Goal: Information Seeking & Learning: Learn about a topic

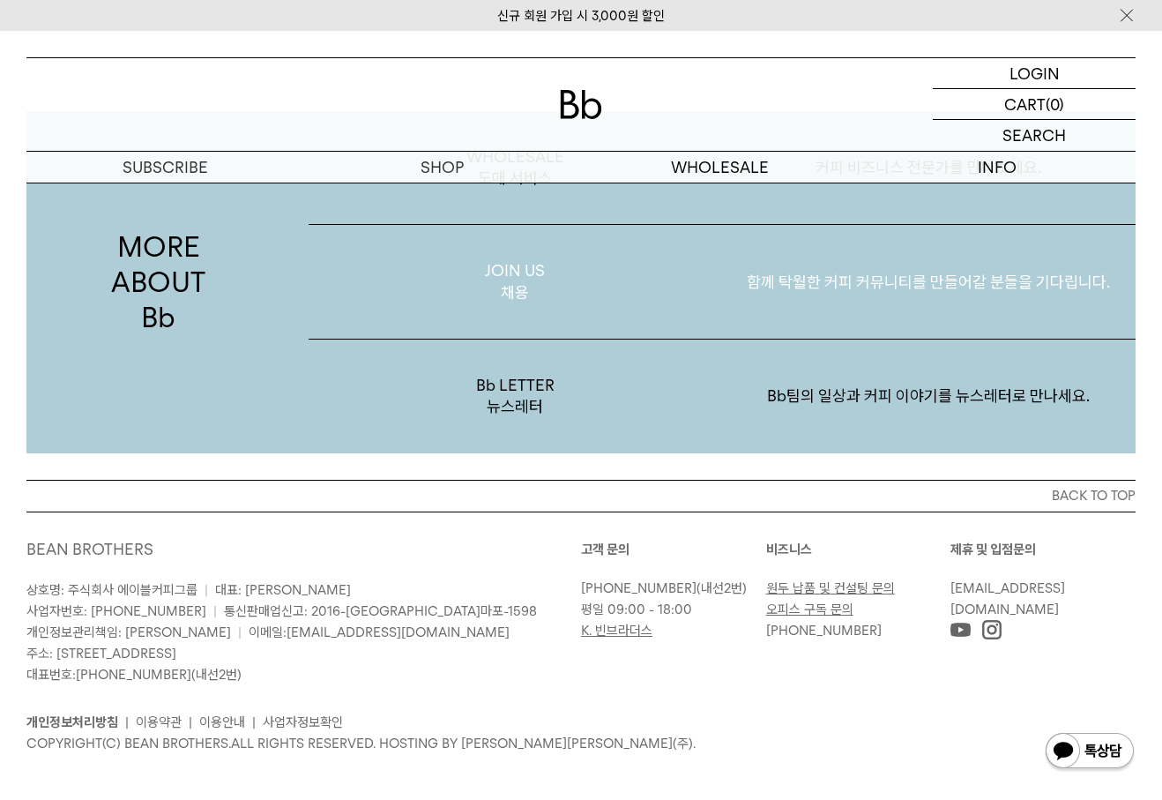
click at [840, 289] on p "함께 탁월한 커피 커뮤니티를 만들어갈 분들을 기다립니다." at bounding box center [928, 282] width 413 height 92
click at [896, 281] on p "함께 탁월한 커피 커뮤니티를 만들어갈 분들을 기다립니다." at bounding box center [928, 282] width 413 height 92
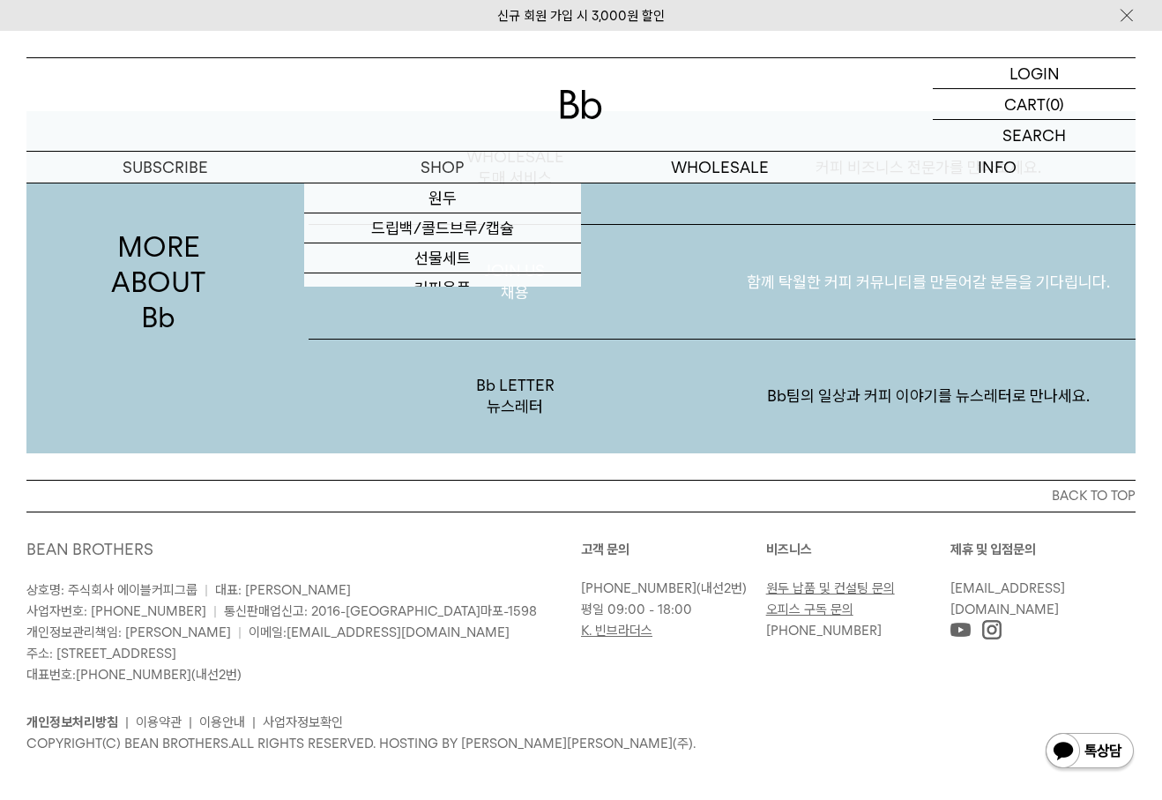
click at [510, 280] on link "커피용품" at bounding box center [443, 288] width 278 height 30
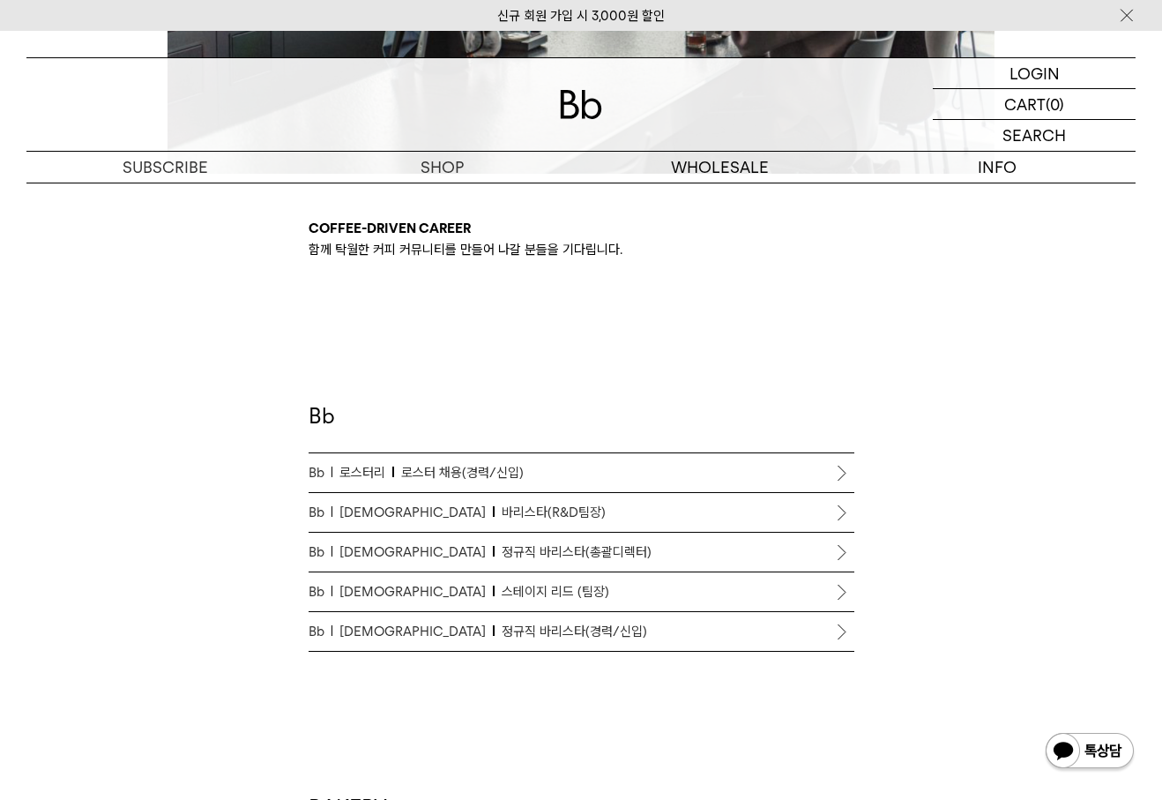
scroll to position [793, 0]
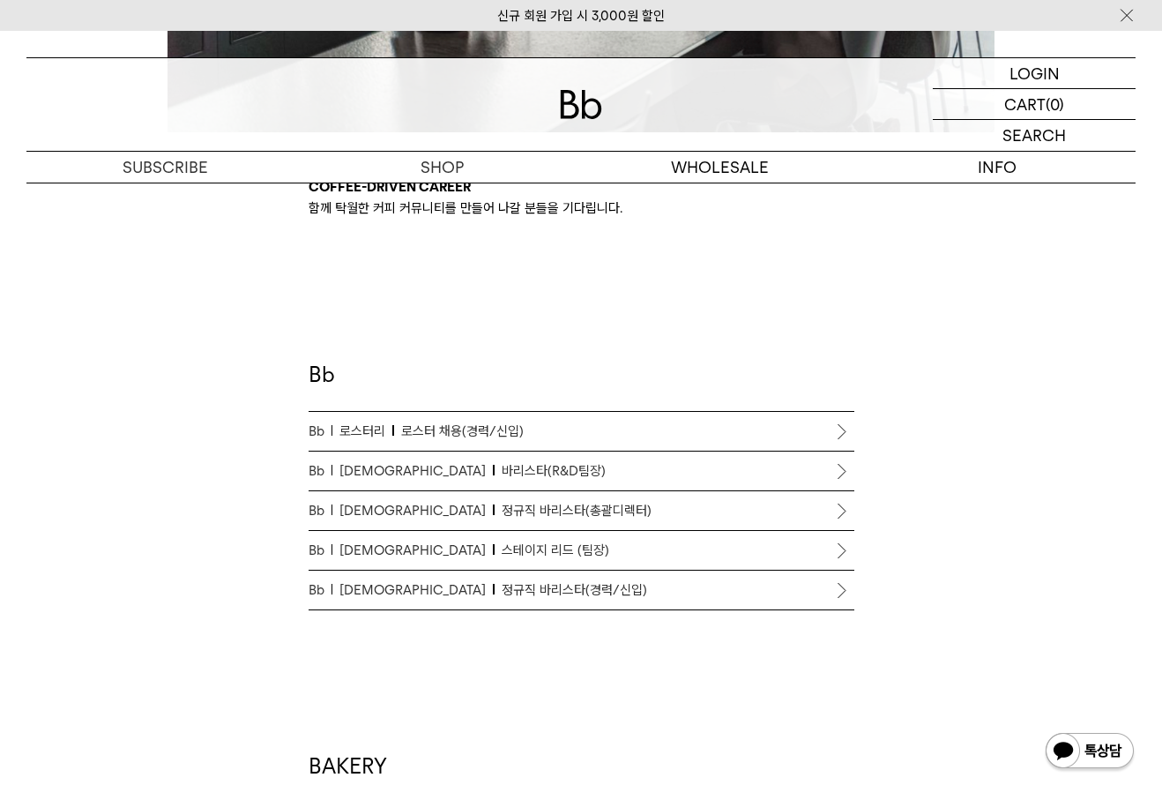
click at [524, 508] on span "정규직 바리스타(총괄디렉터)" at bounding box center [577, 510] width 150 height 21
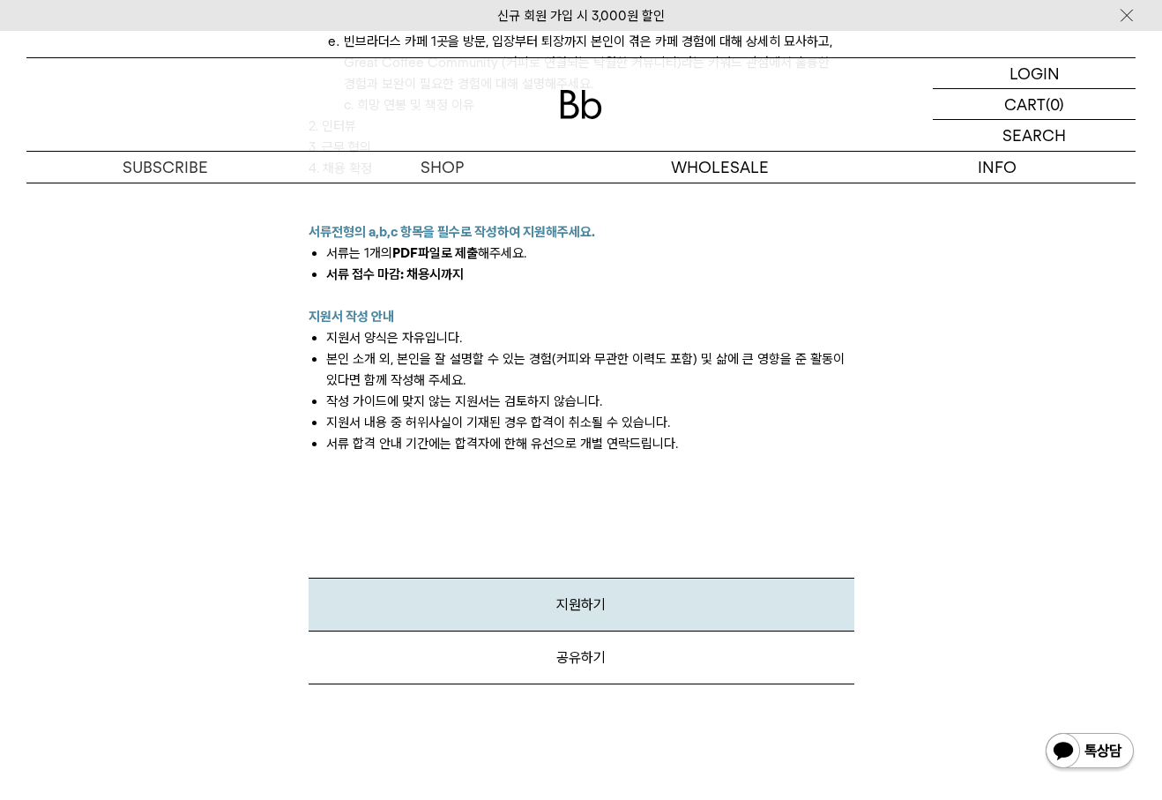
scroll to position [2380, 0]
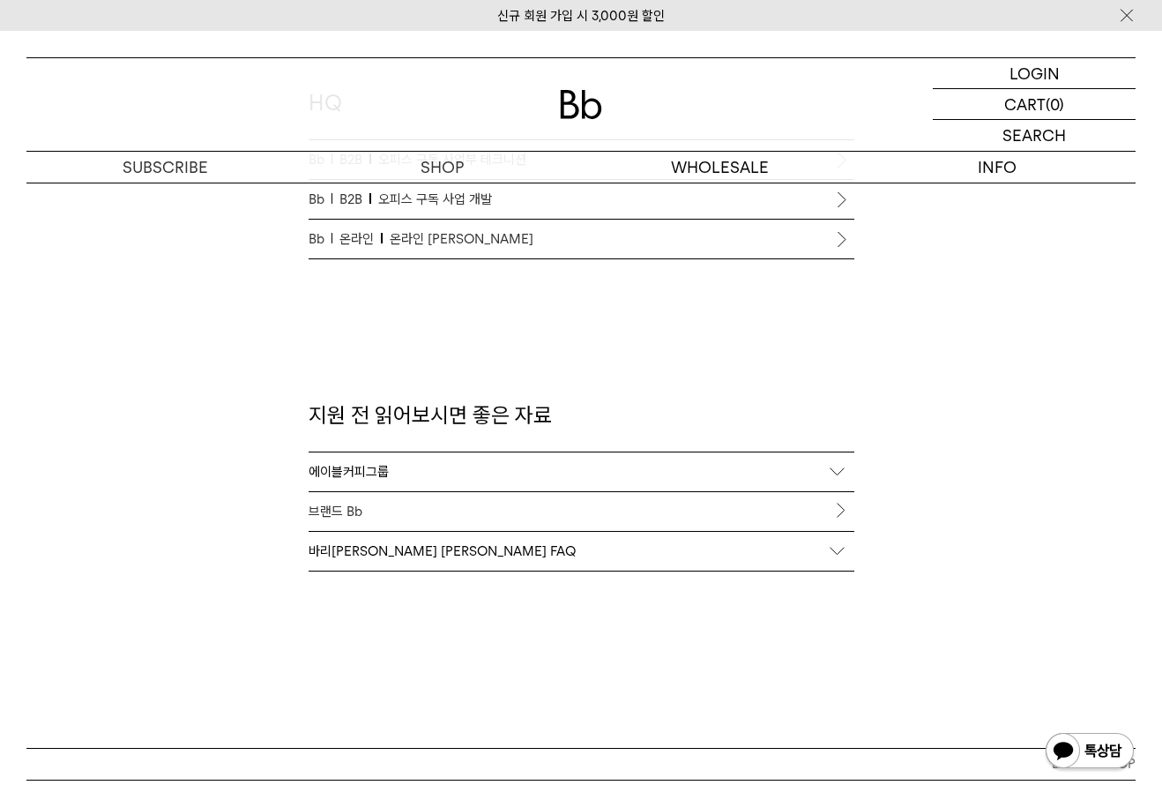
scroll to position [1704, 0]
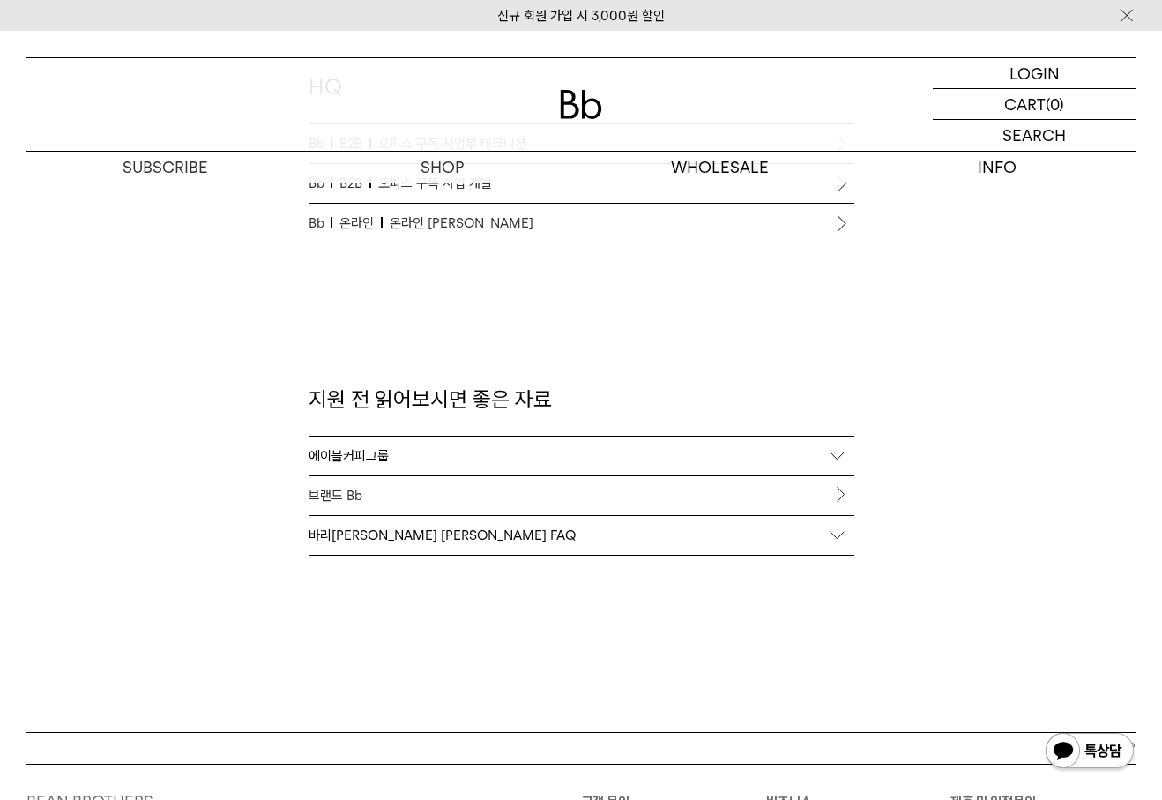
click at [440, 461] on div "에이블커피그룹" at bounding box center [582, 455] width 546 height 39
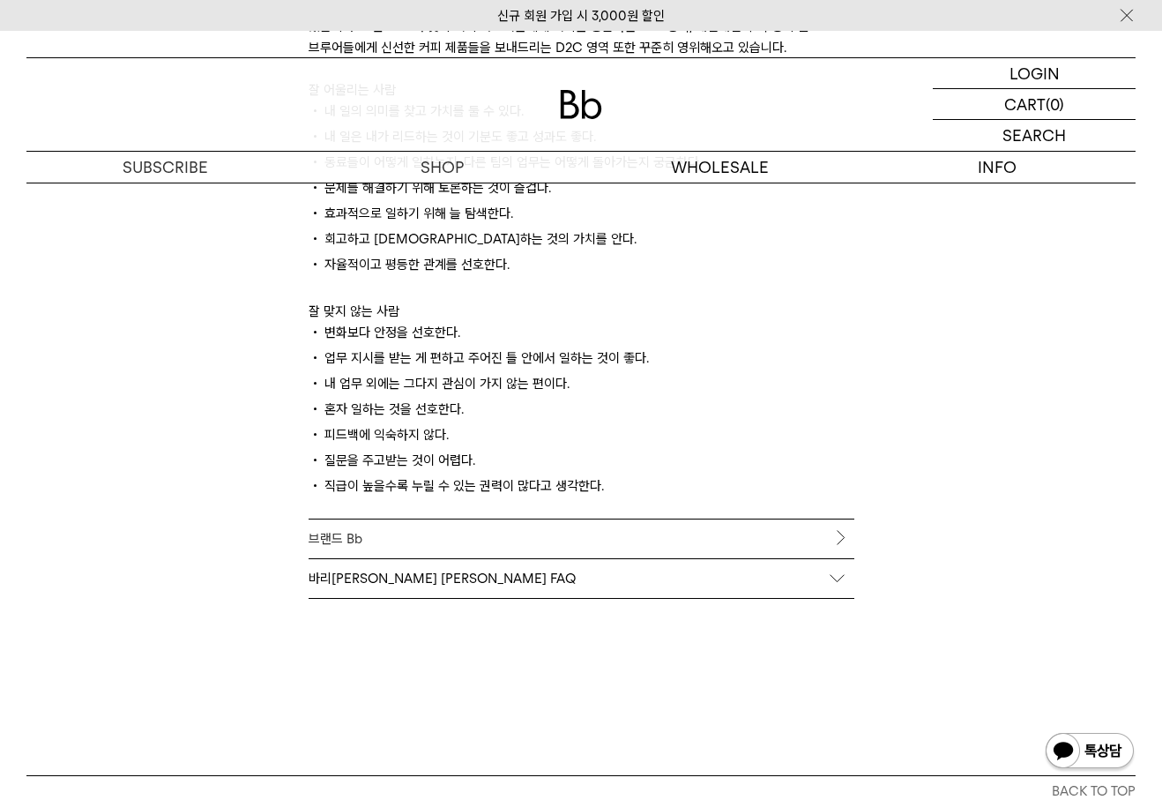
scroll to position [2351, 0]
click at [428, 533] on link "브랜드 Bb" at bounding box center [582, 537] width 546 height 39
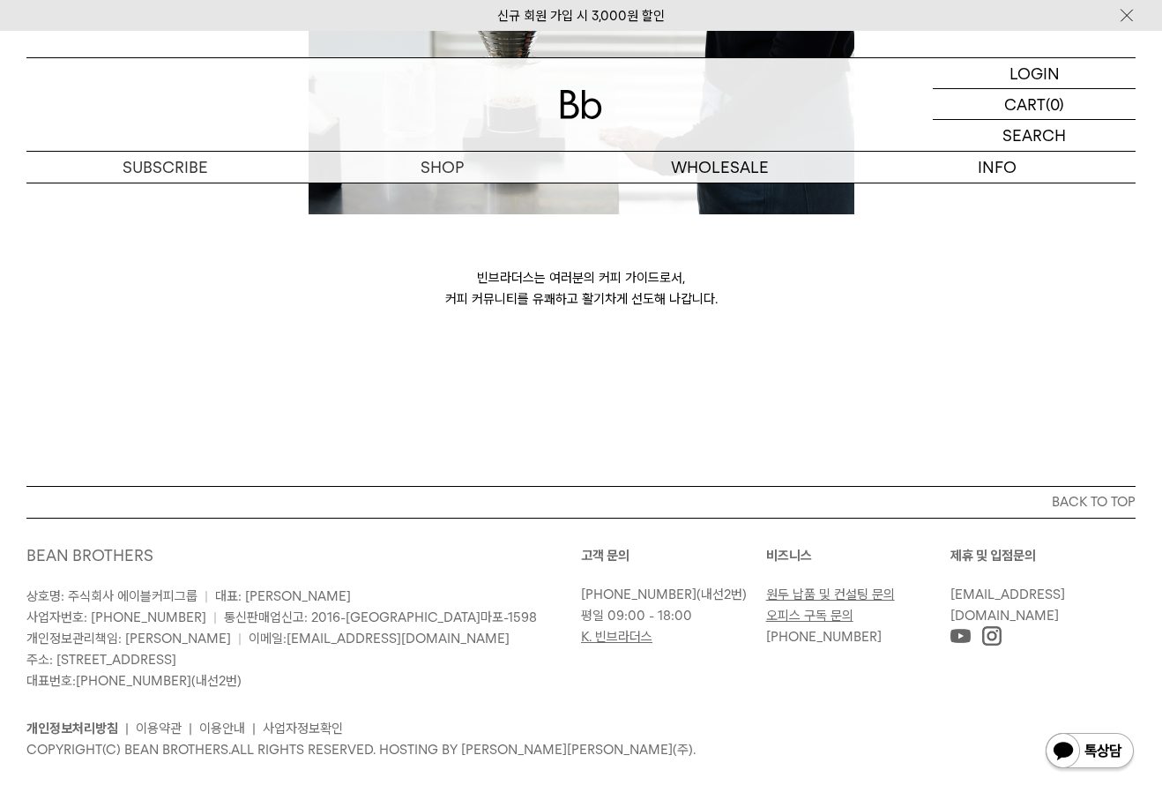
scroll to position [4698, 0]
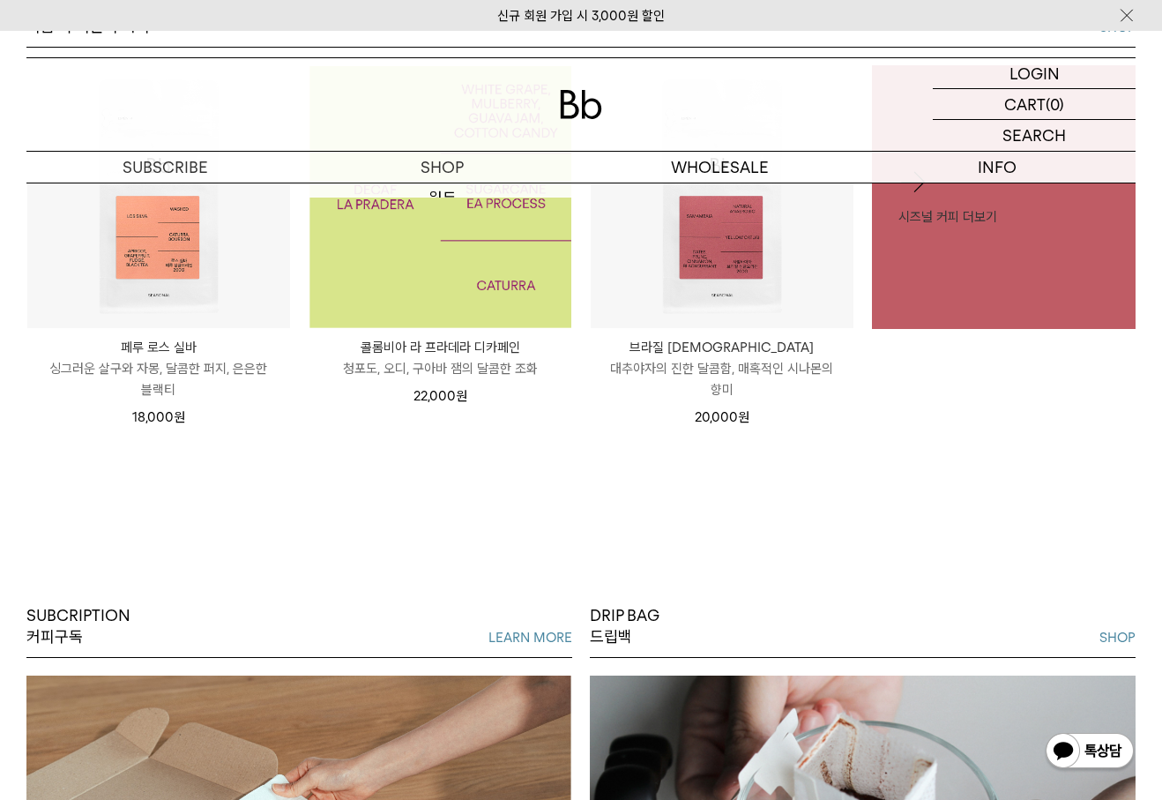
scroll to position [970, 0]
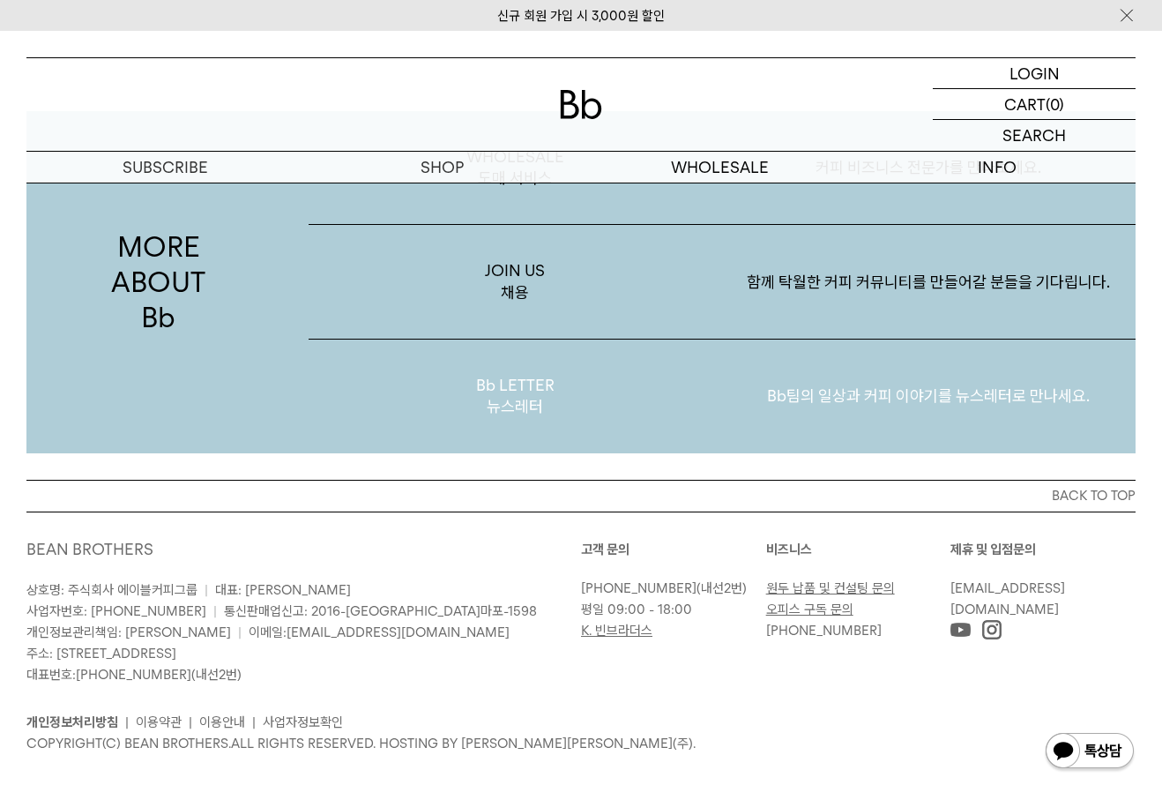
scroll to position [3313, 0]
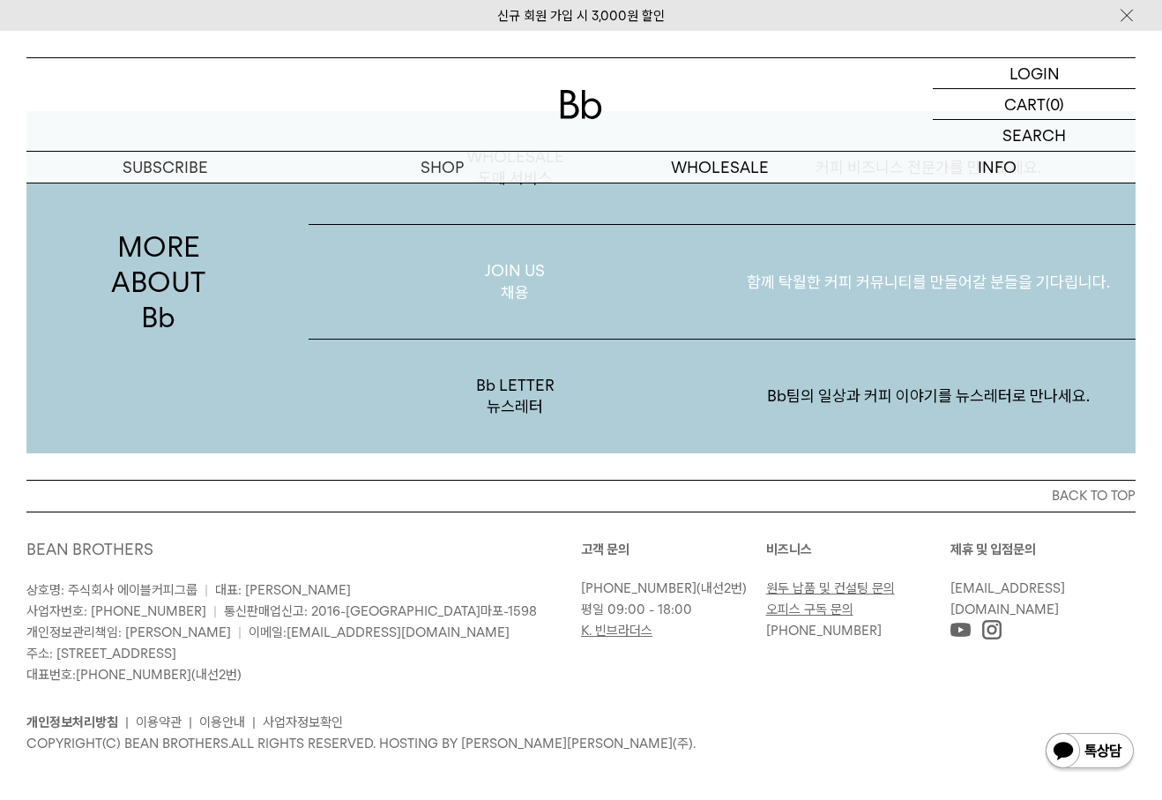
click at [933, 288] on p "함께 탁월한 커피 커뮤니티를 만들어갈 분들을 기다립니다." at bounding box center [928, 282] width 413 height 92
click at [918, 293] on p "함께 탁월한 커피 커뮤니티를 만들어갈 분들을 기다립니다." at bounding box center [928, 282] width 413 height 92
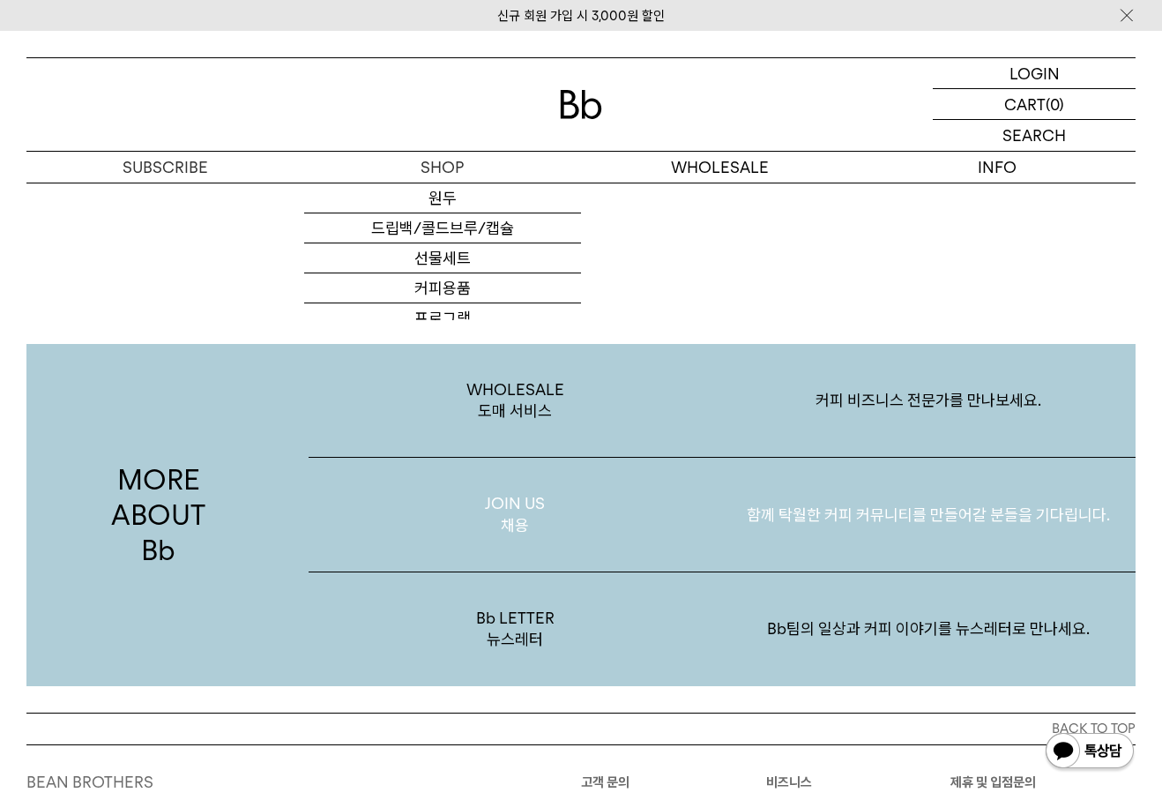
scroll to position [3078, 0]
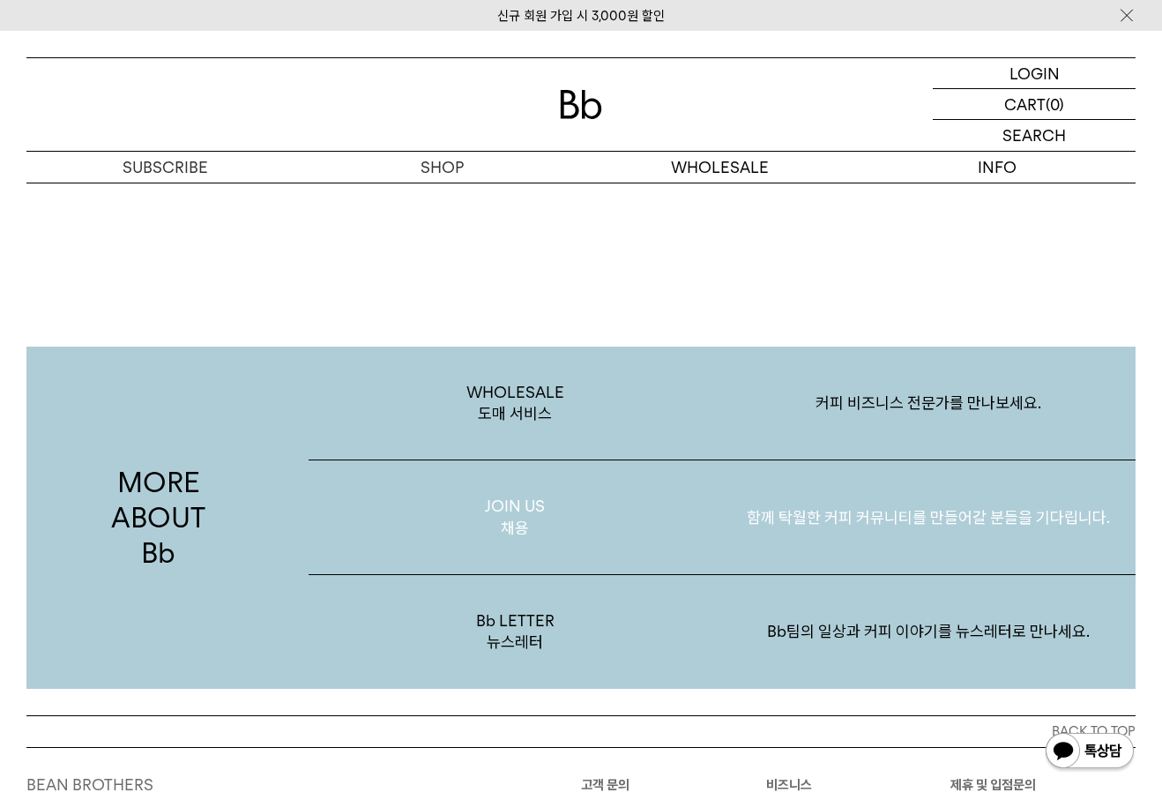
click at [977, 517] on p "함께 탁월한 커피 커뮤니티를 만들어갈 분들을 기다립니다." at bounding box center [928, 518] width 413 height 92
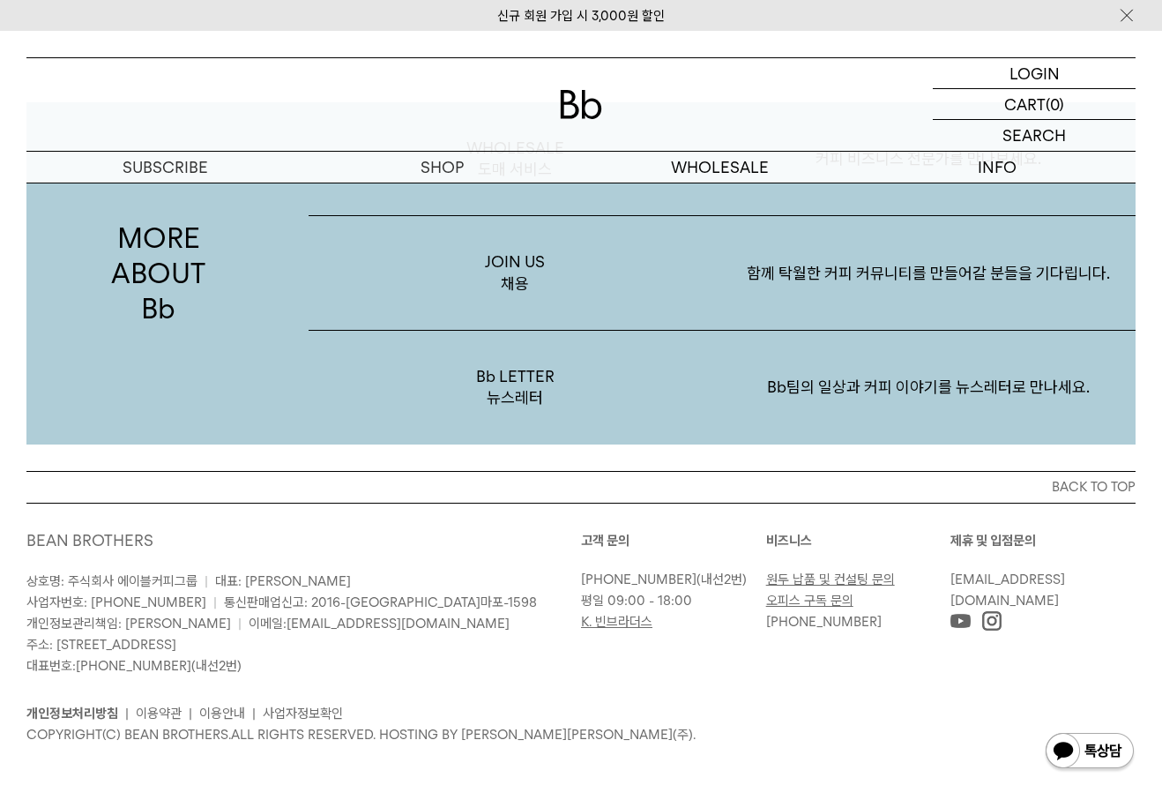
scroll to position [3329, 0]
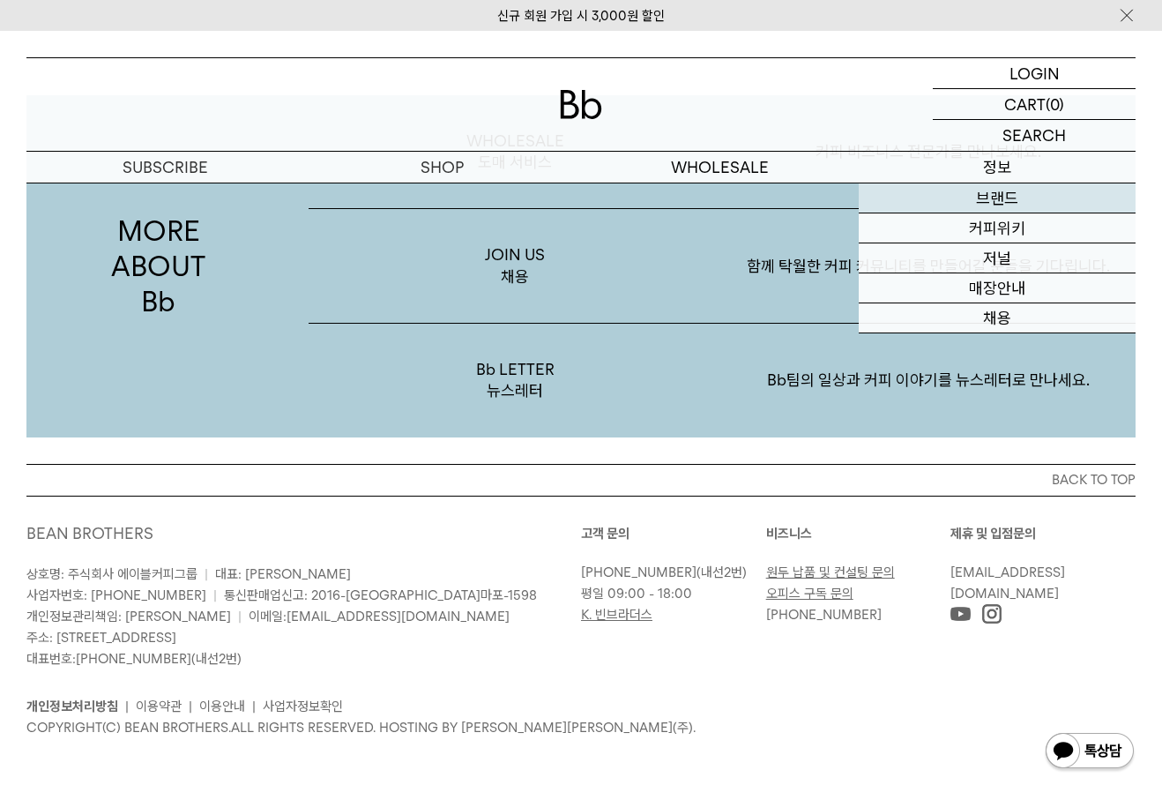
click at [1002, 202] on link "브랜드" at bounding box center [998, 198] width 278 height 30
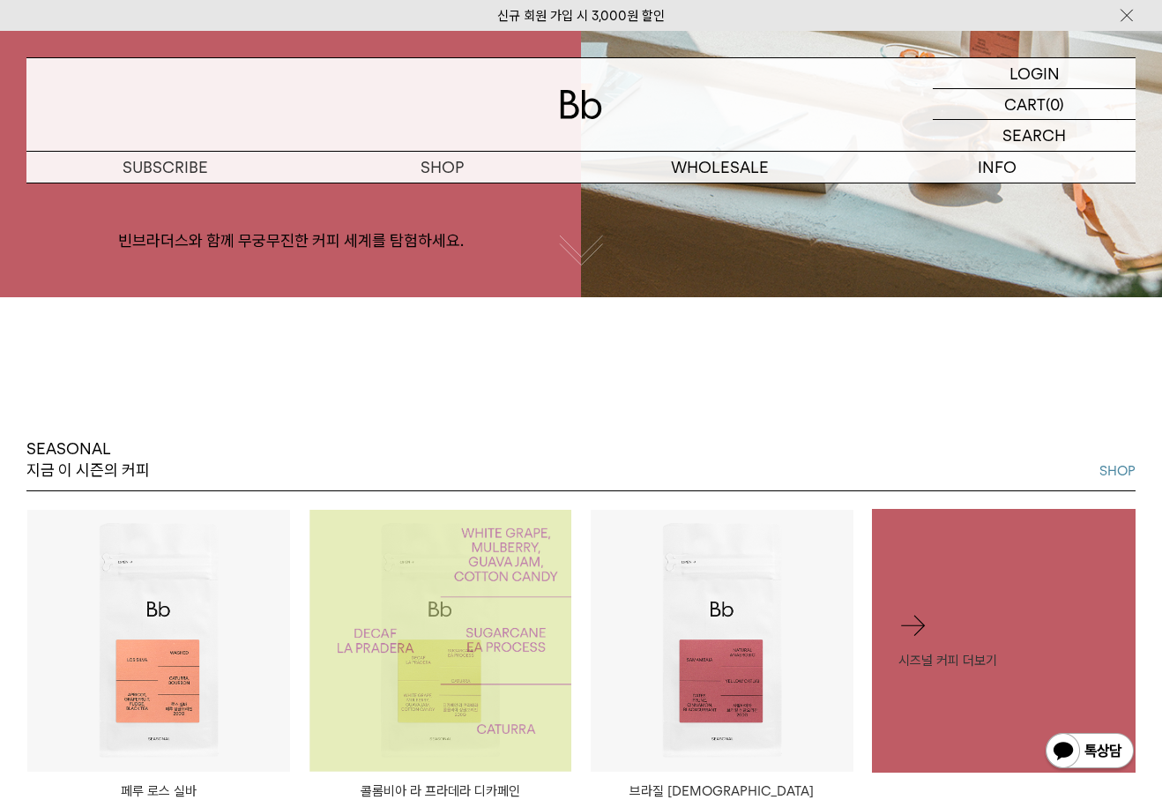
scroll to position [793, 0]
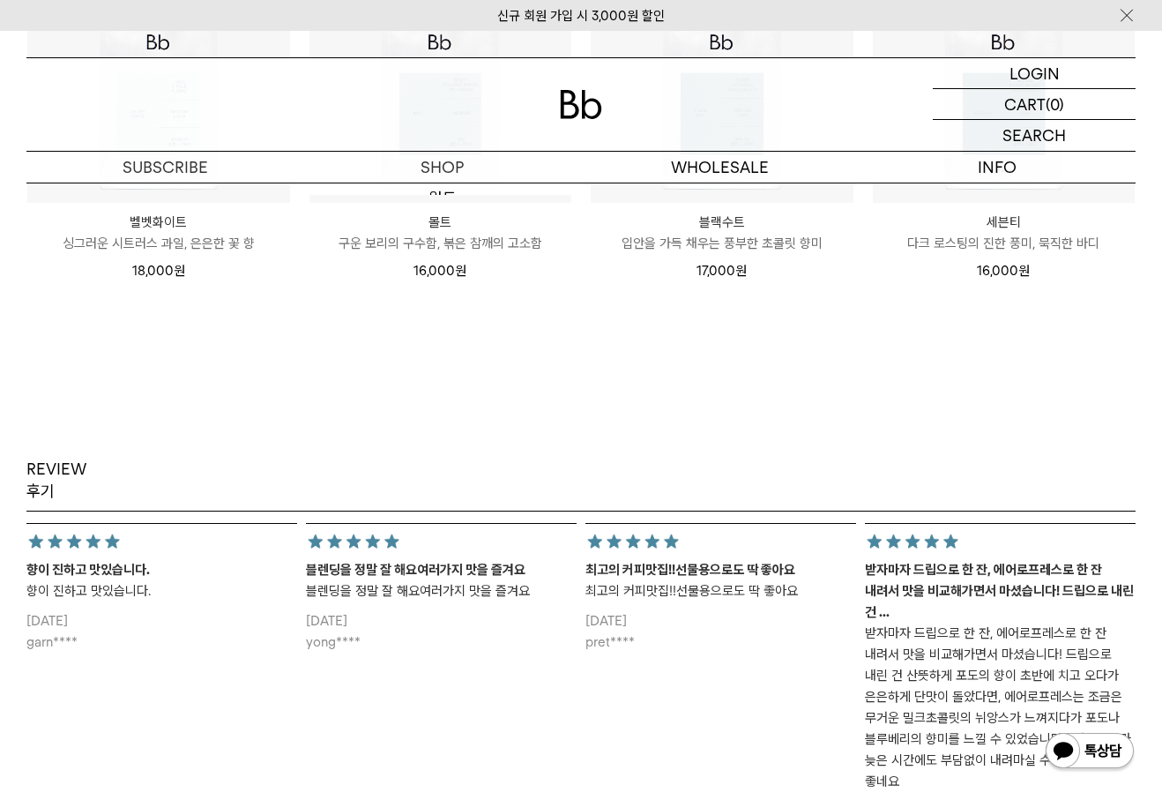
scroll to position [2263, 0]
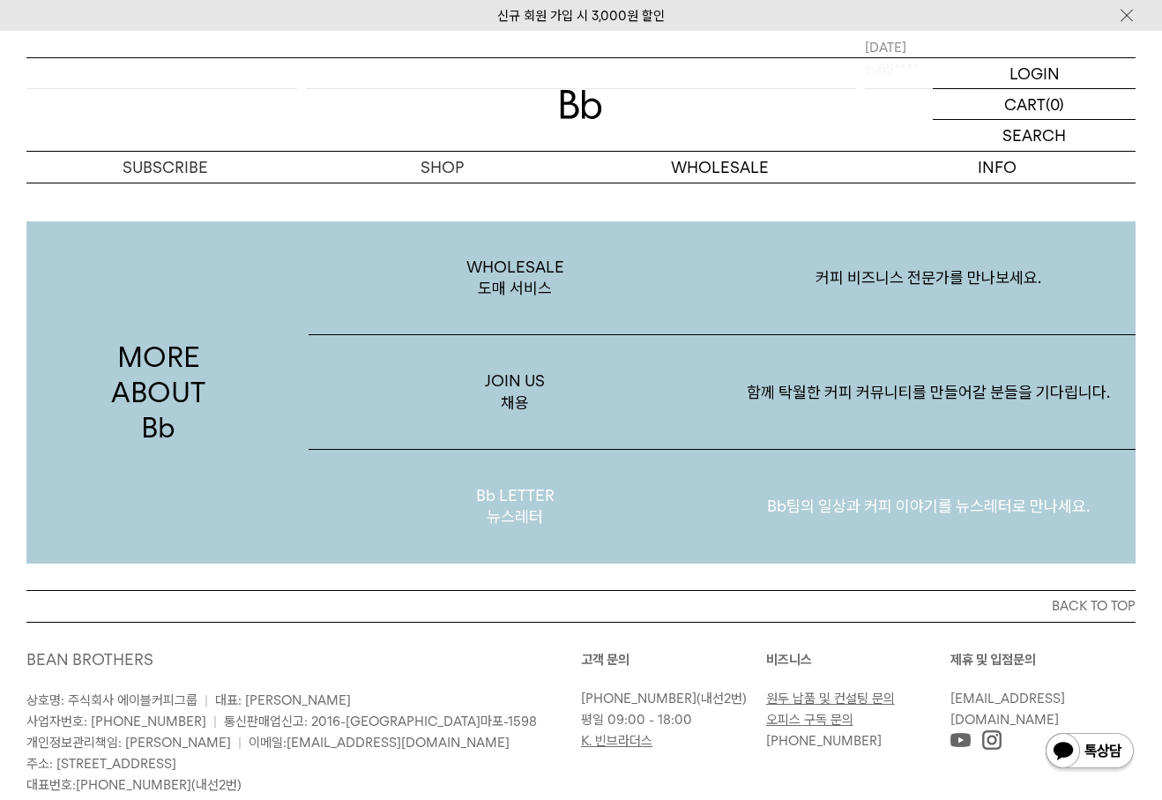
scroll to position [3048, 0]
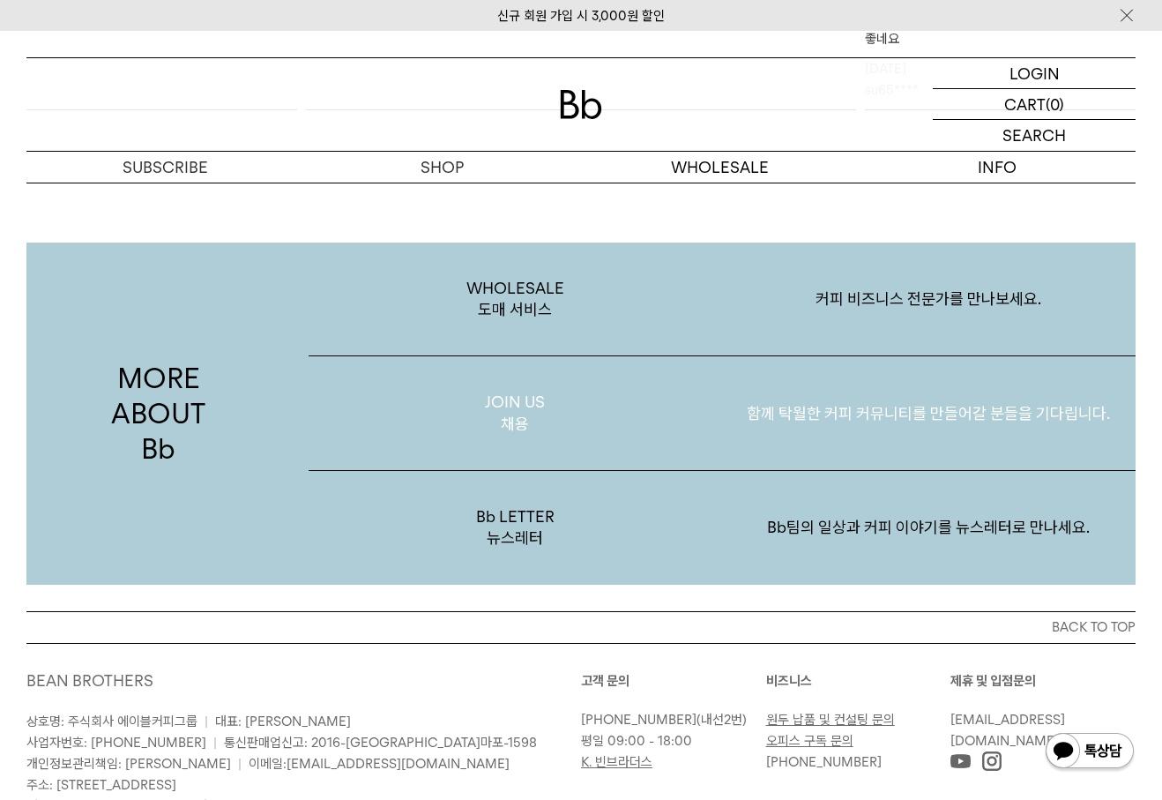
click at [1078, 413] on p "함께 탁월한 커피 커뮤니티를 만들어갈 분들을 기다립니다." at bounding box center [928, 414] width 413 height 92
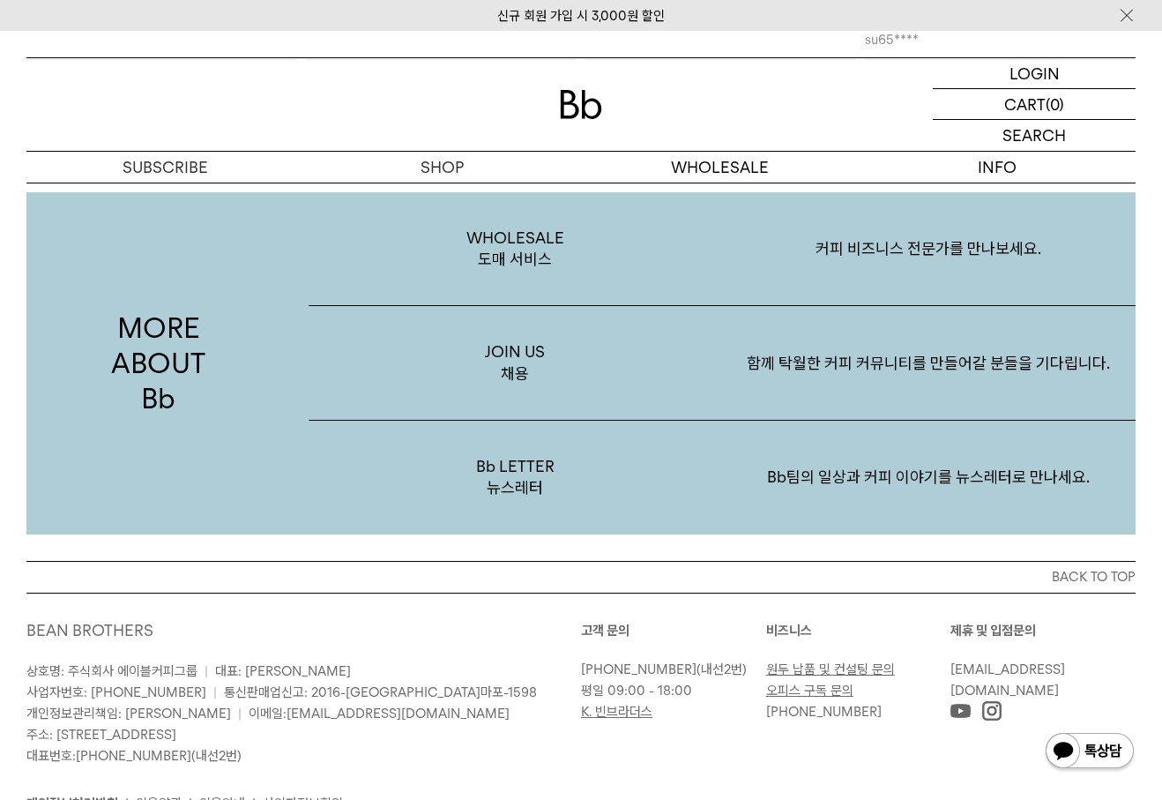
scroll to position [3195, 0]
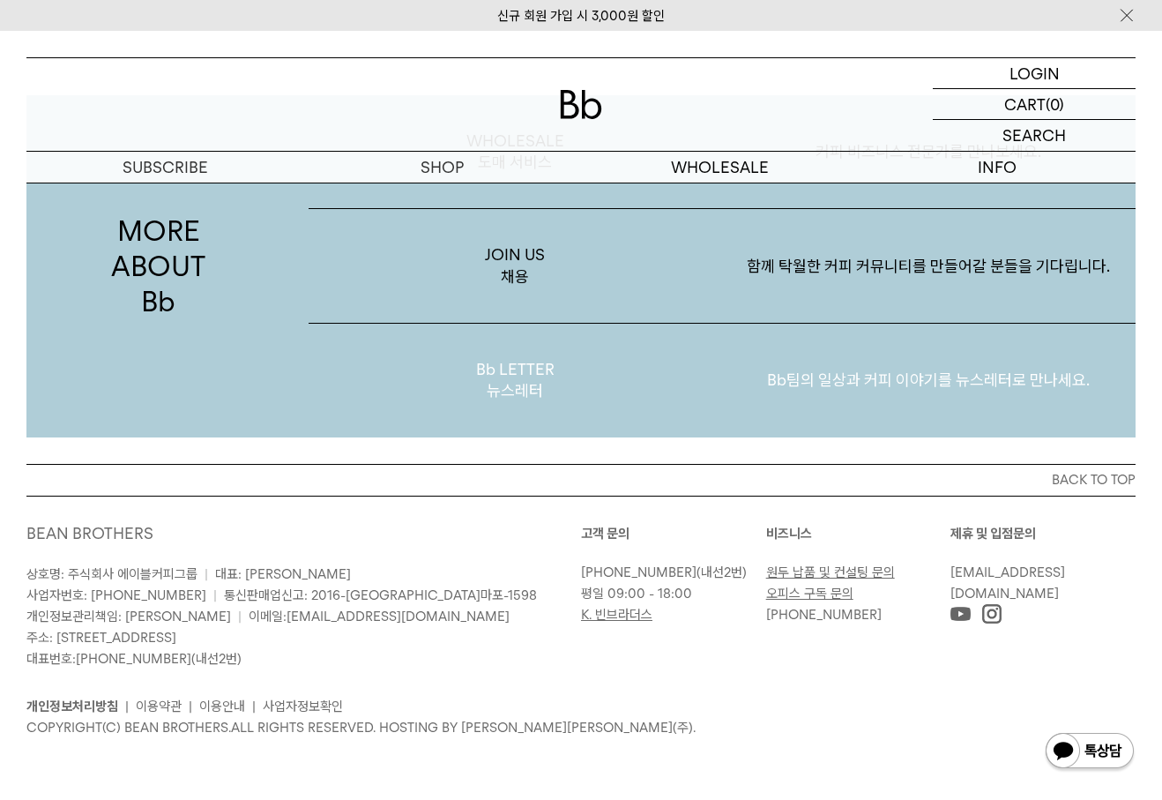
click at [837, 382] on p "Bb팀의 일상과 커피 이야기를 뉴스레터로 만나세요." at bounding box center [928, 380] width 413 height 92
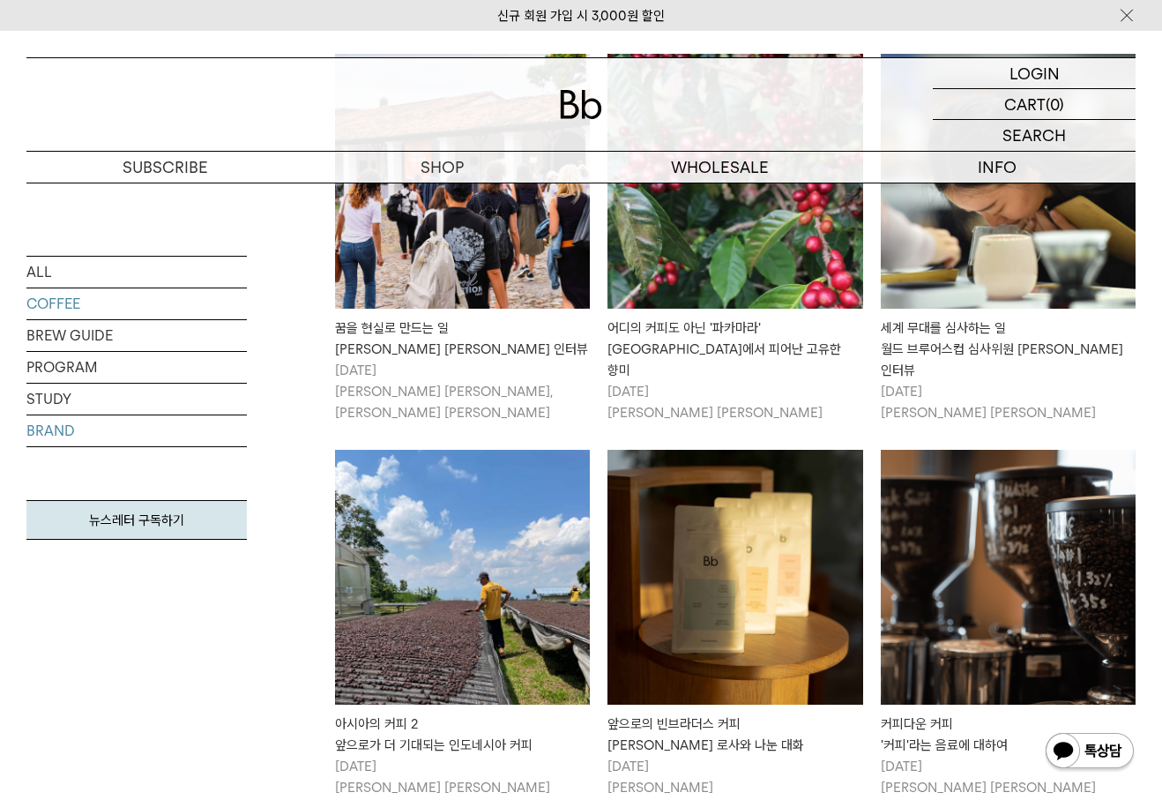
scroll to position [412, 0]
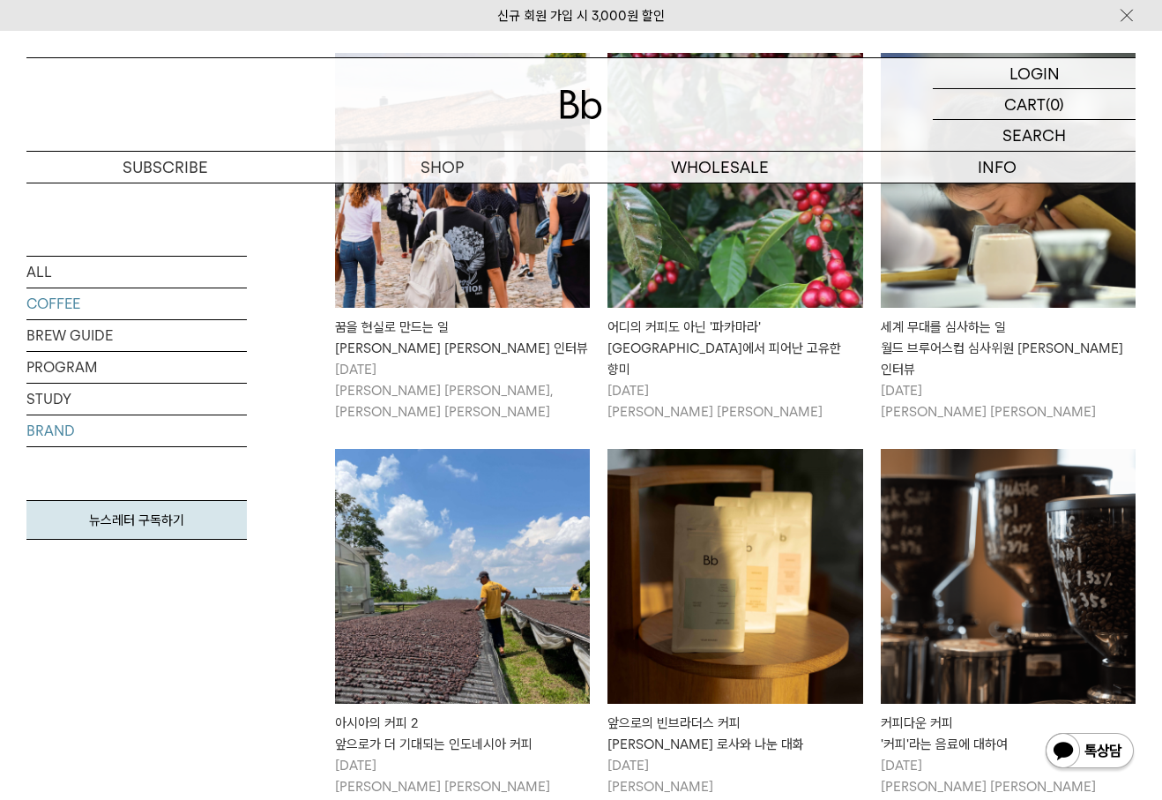
click at [68, 424] on link "BRAND" at bounding box center [136, 430] width 220 height 31
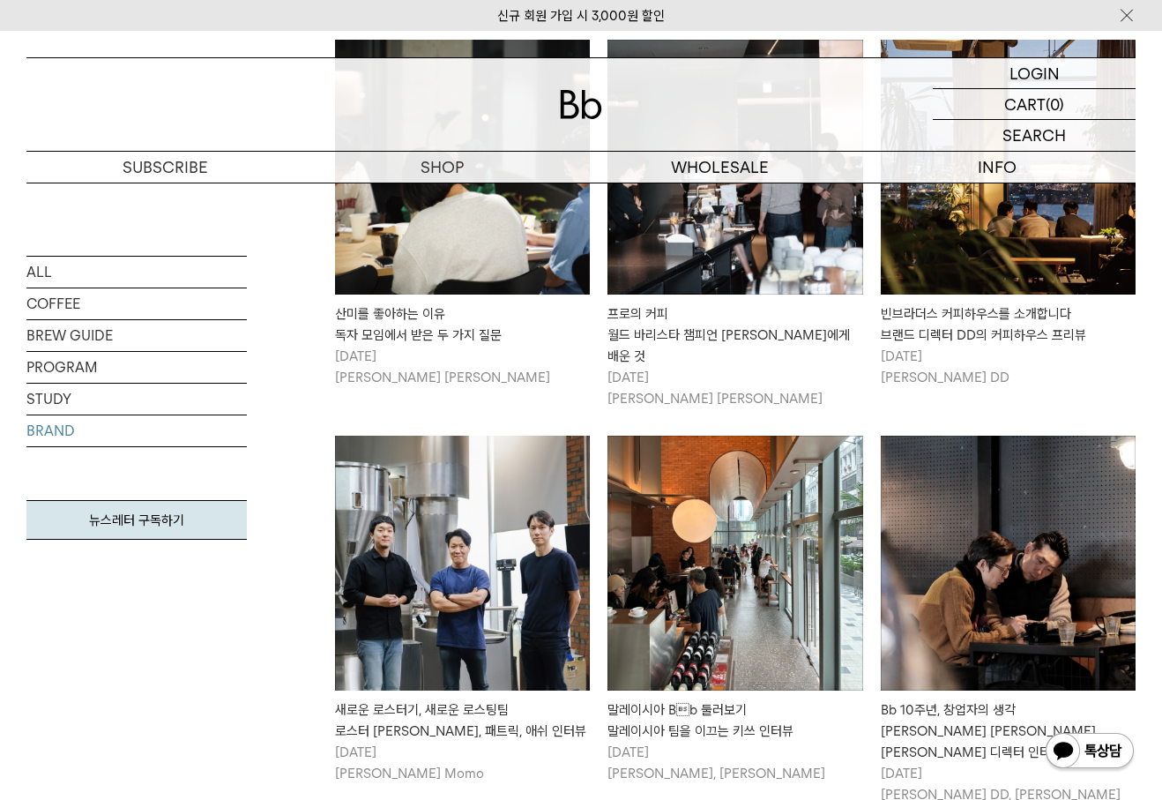
scroll to position [1175, 0]
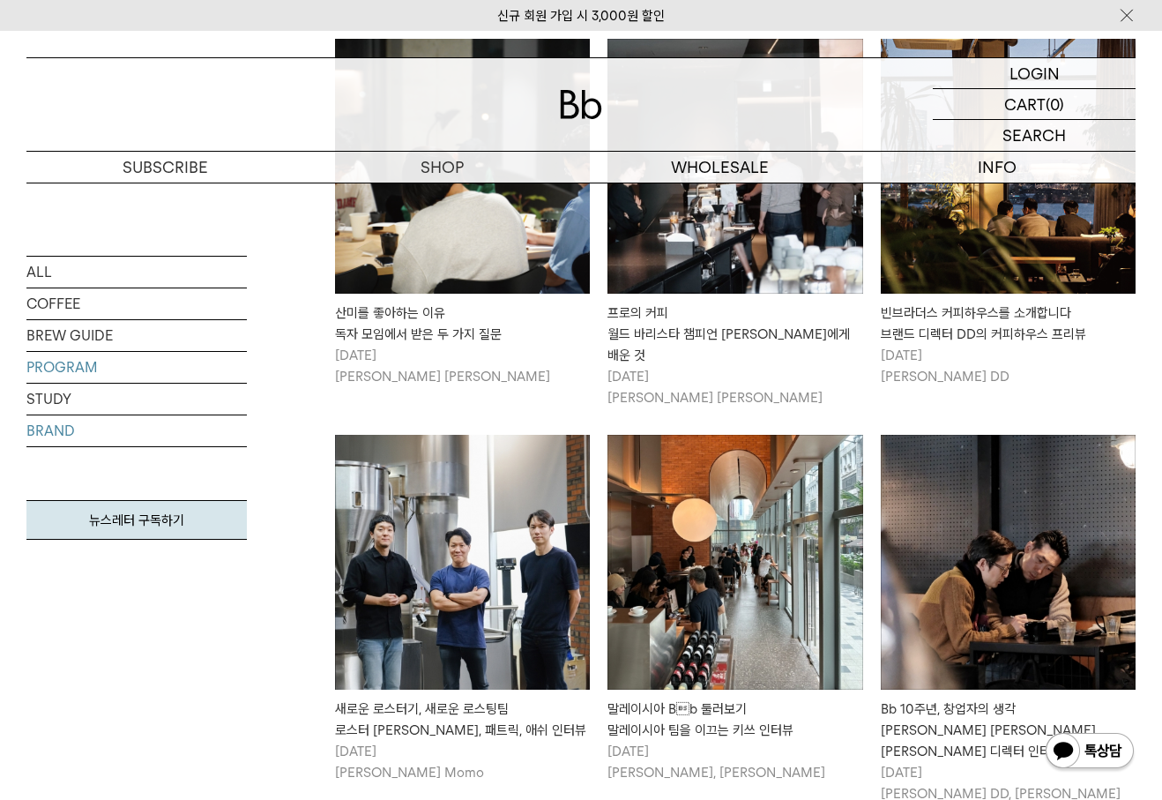
click at [107, 365] on link "PROGRAM" at bounding box center [136, 367] width 220 height 31
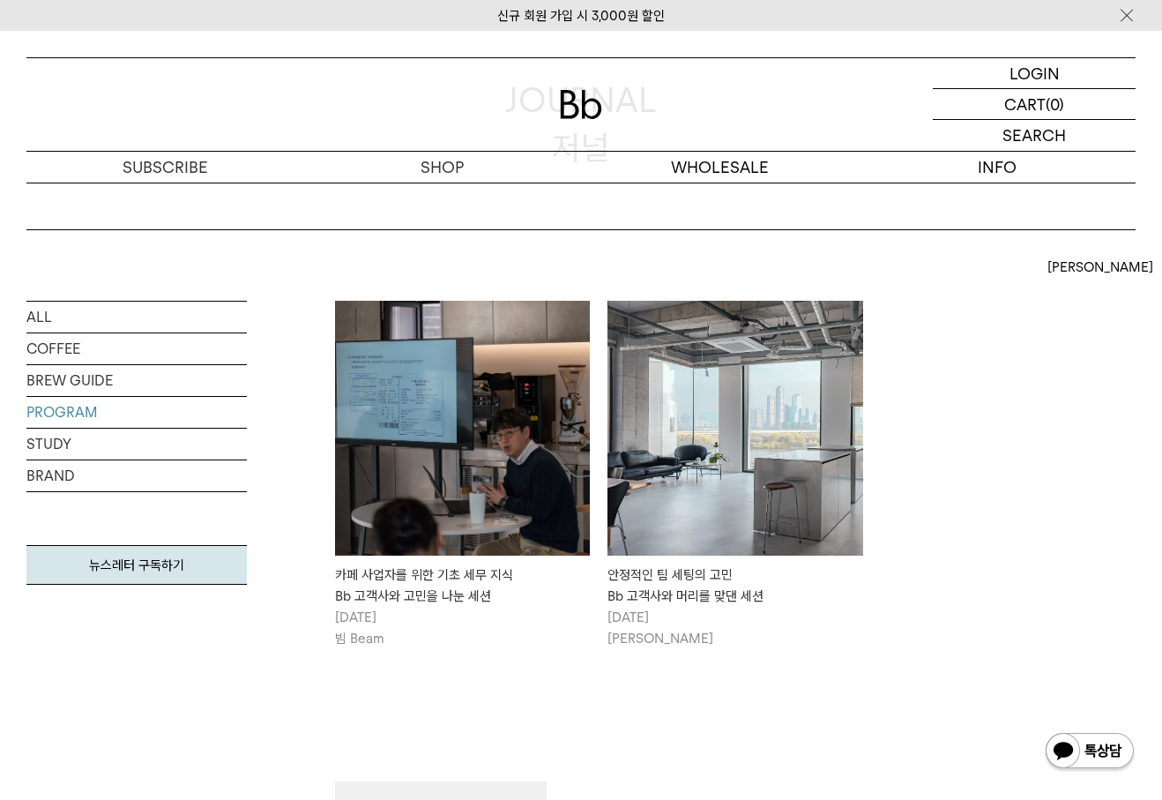
scroll to position [176, 0]
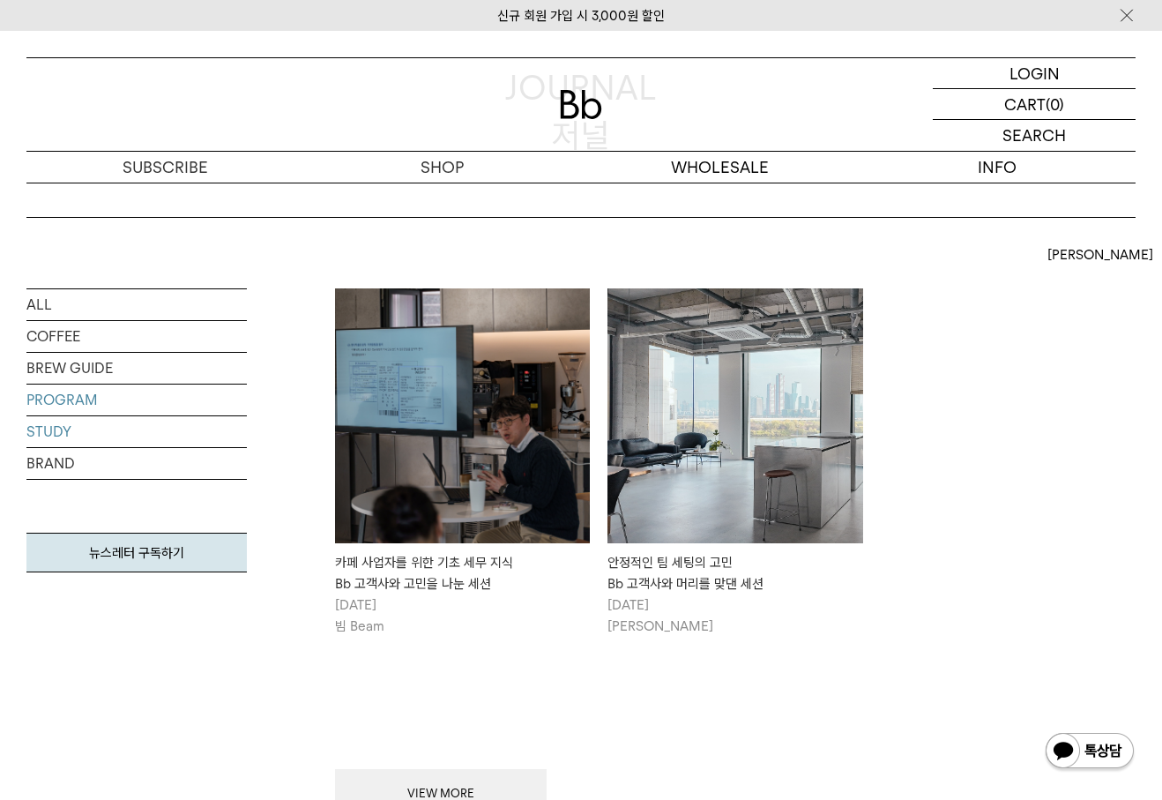
click at [56, 423] on link "STUDY" at bounding box center [136, 431] width 220 height 31
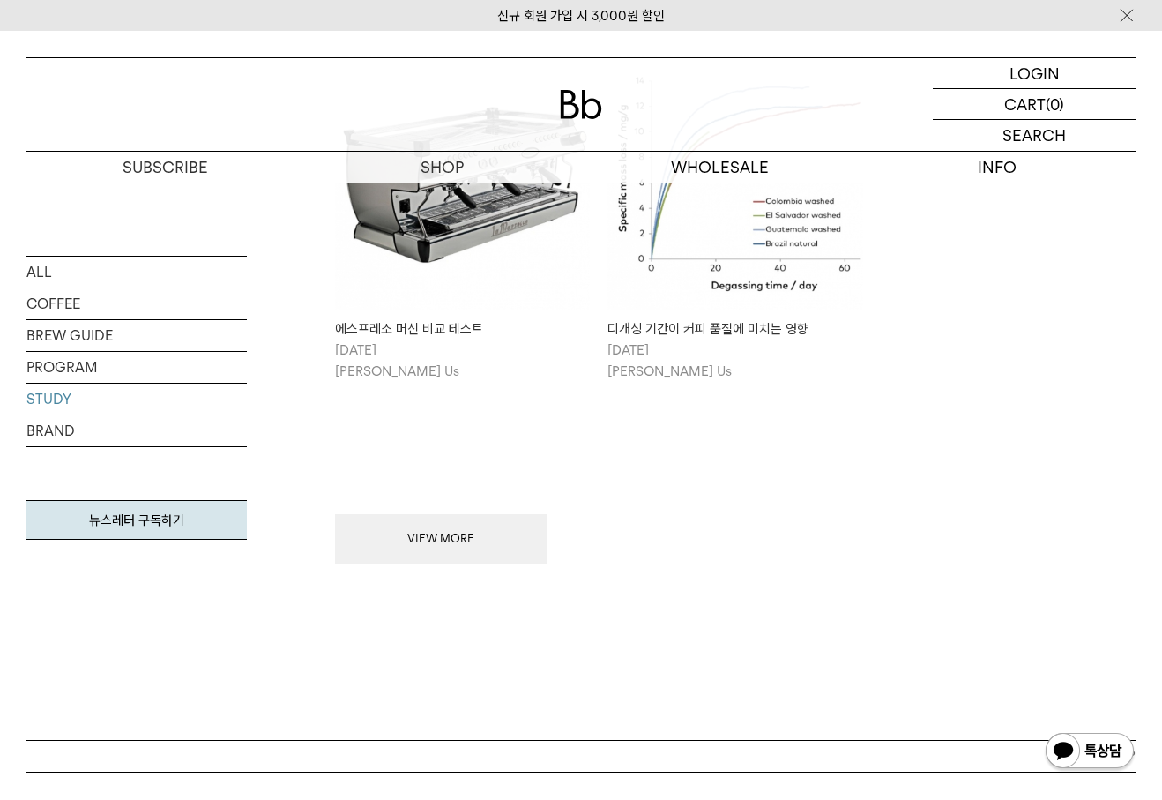
scroll to position [793, 0]
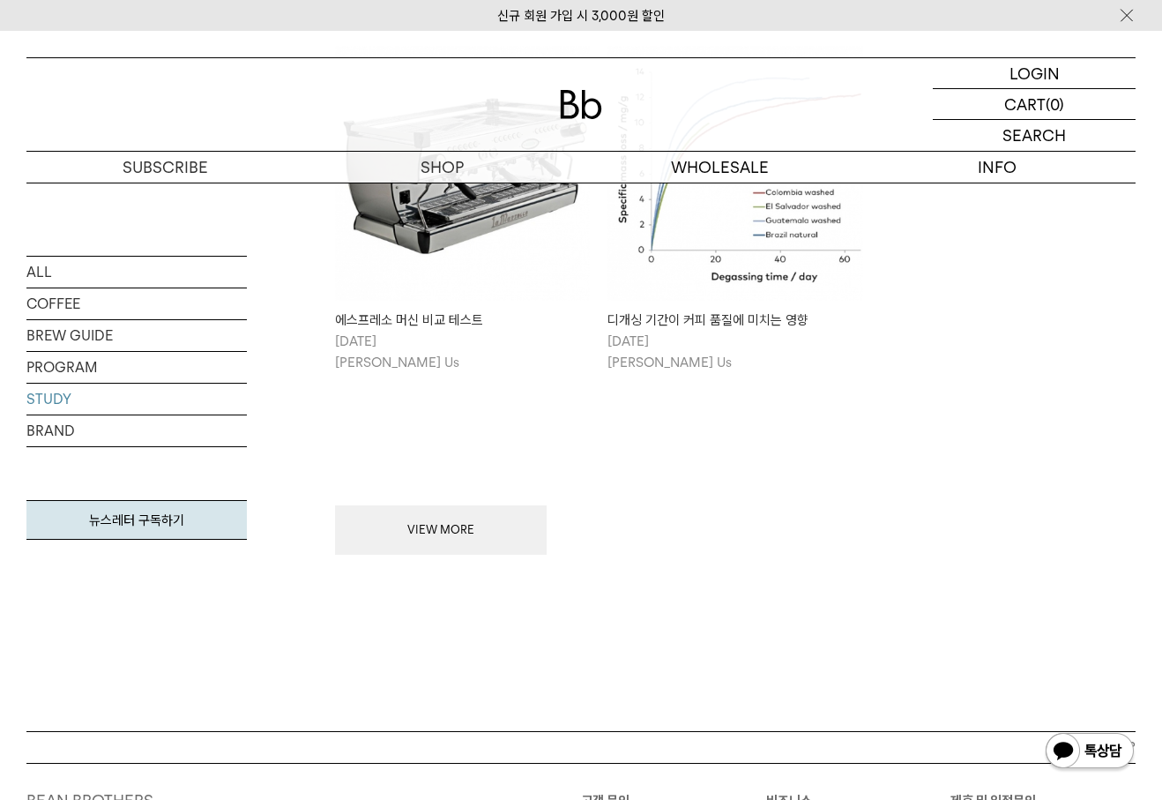
click at [741, 316] on div "디개싱 기간이 커피 품질에 미치는 영향" at bounding box center [734, 319] width 255 height 21
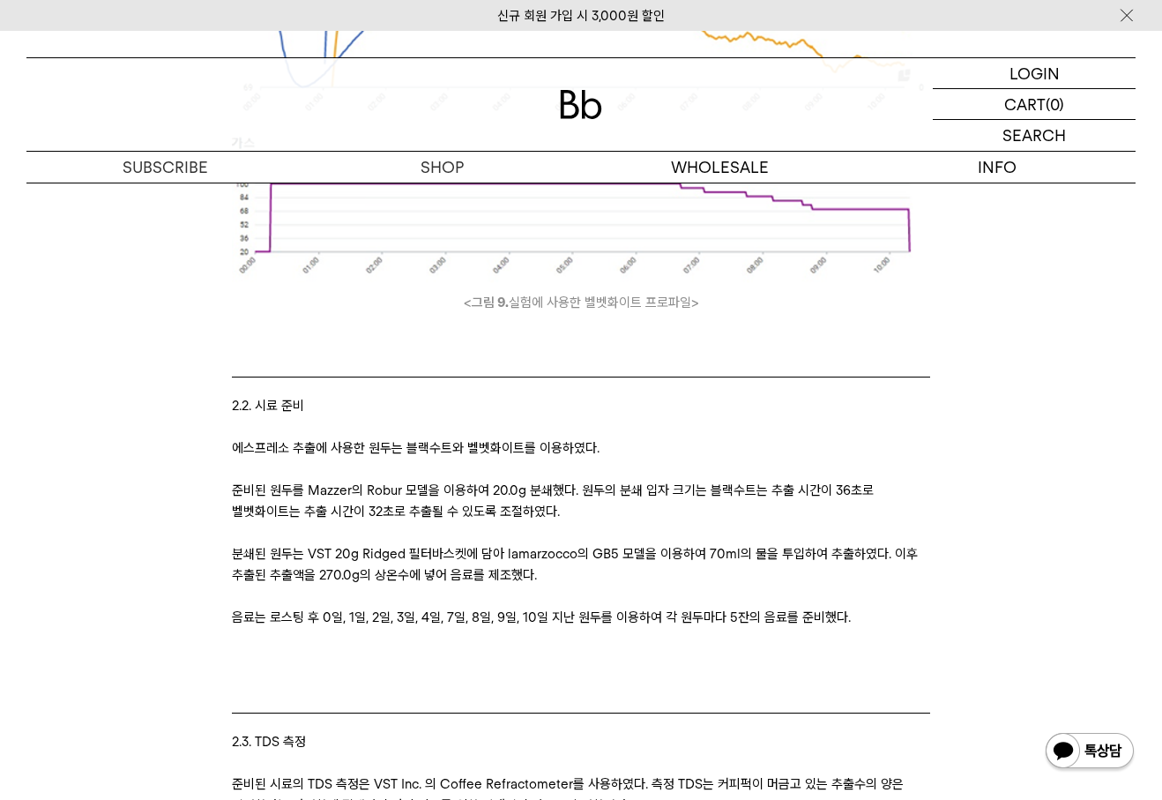
scroll to position [8434, 0]
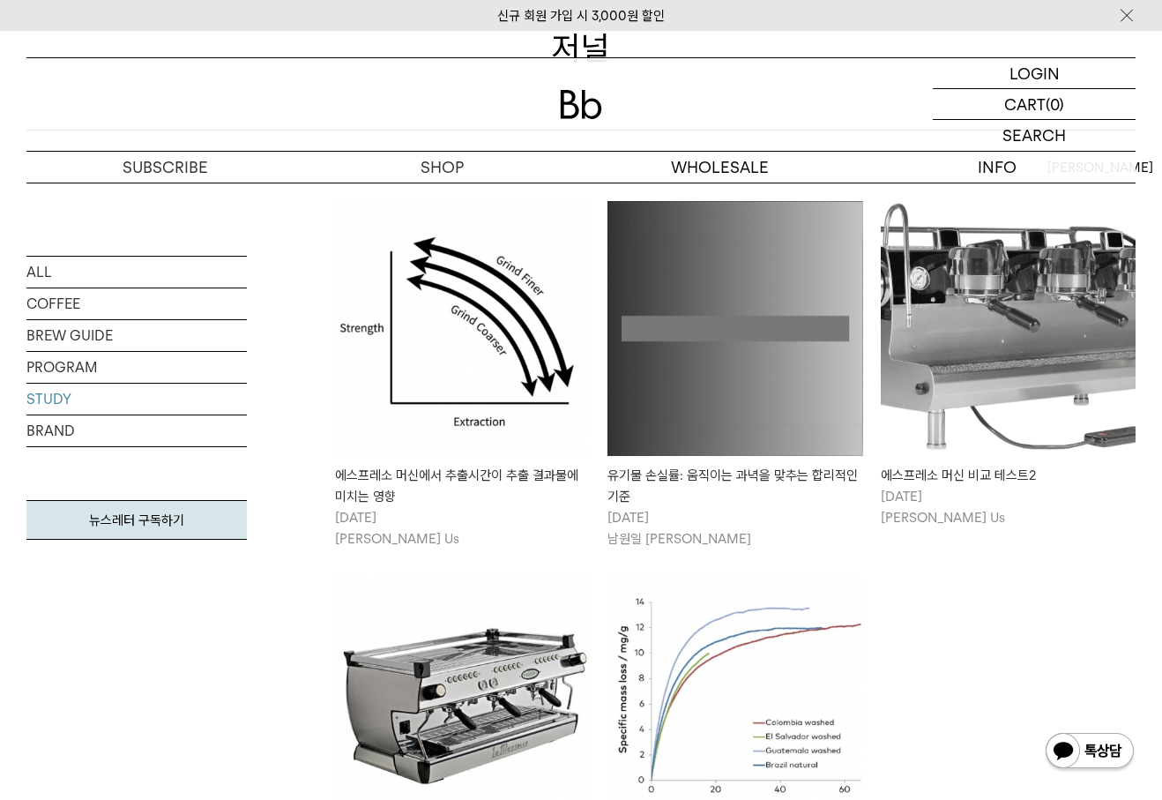
scroll to position [176, 0]
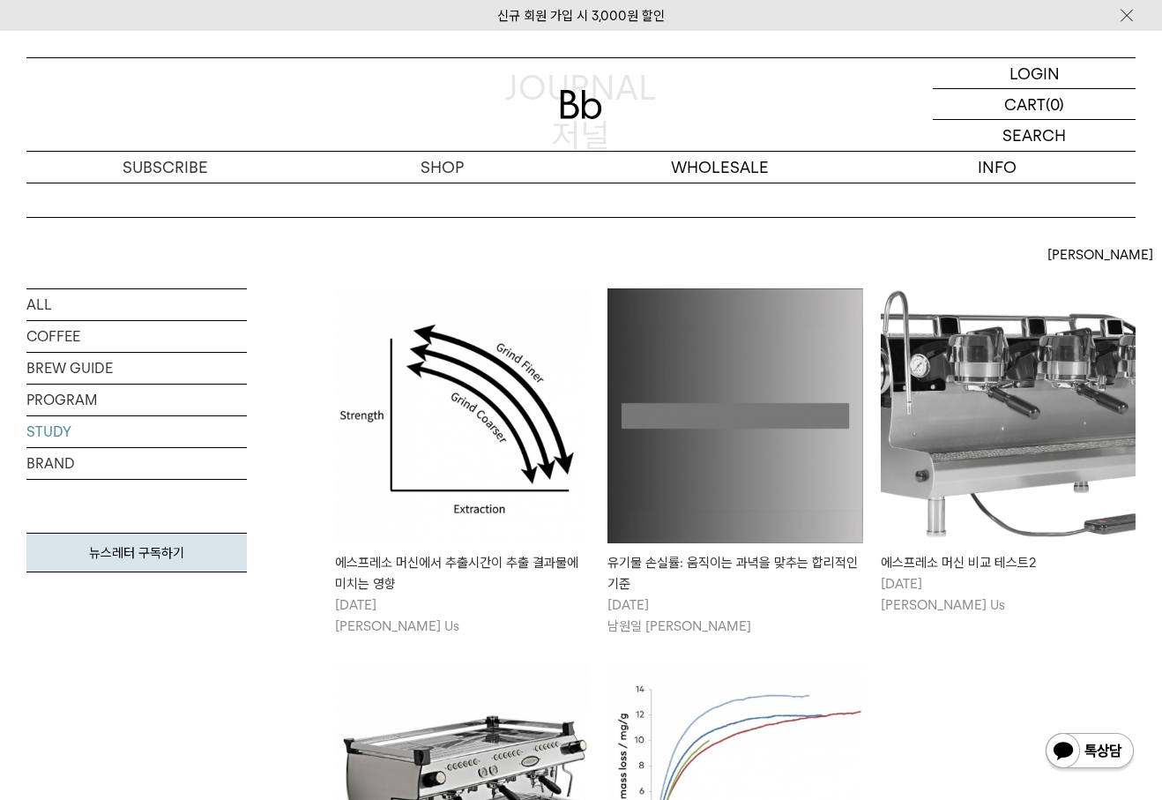
click at [1043, 486] on img at bounding box center [1008, 415] width 255 height 255
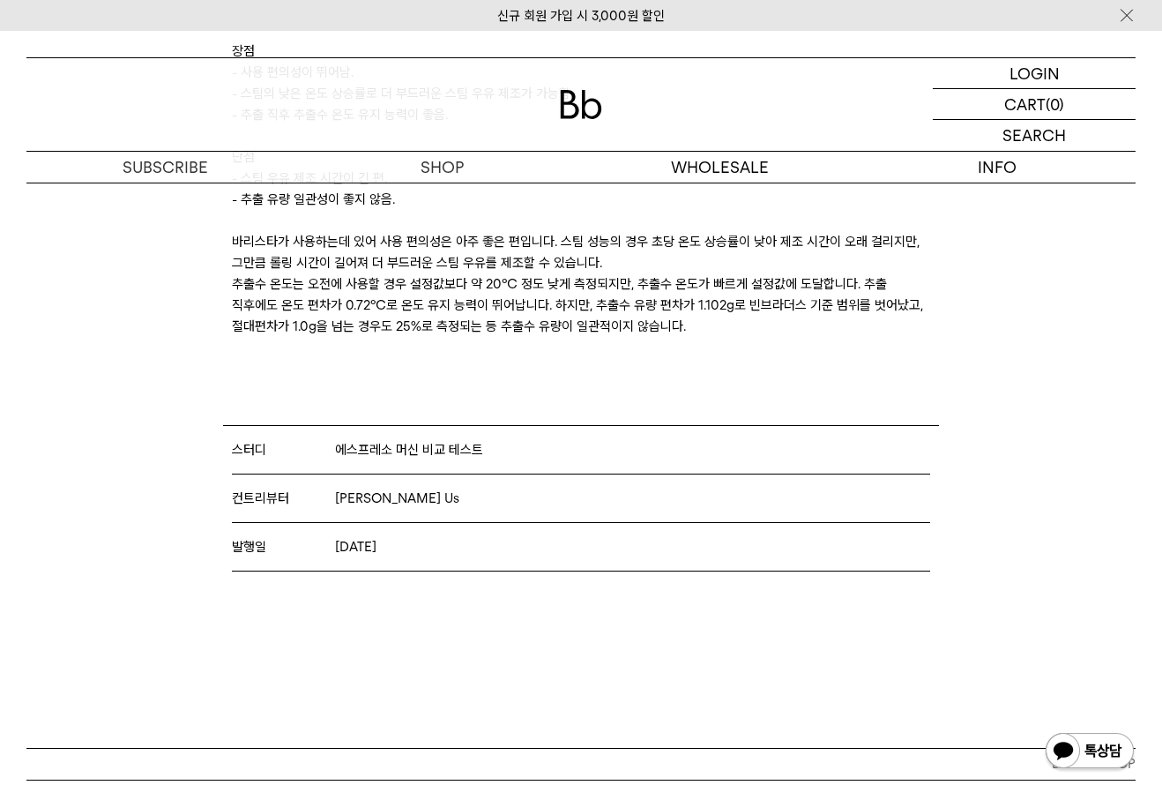
scroll to position [7523, 0]
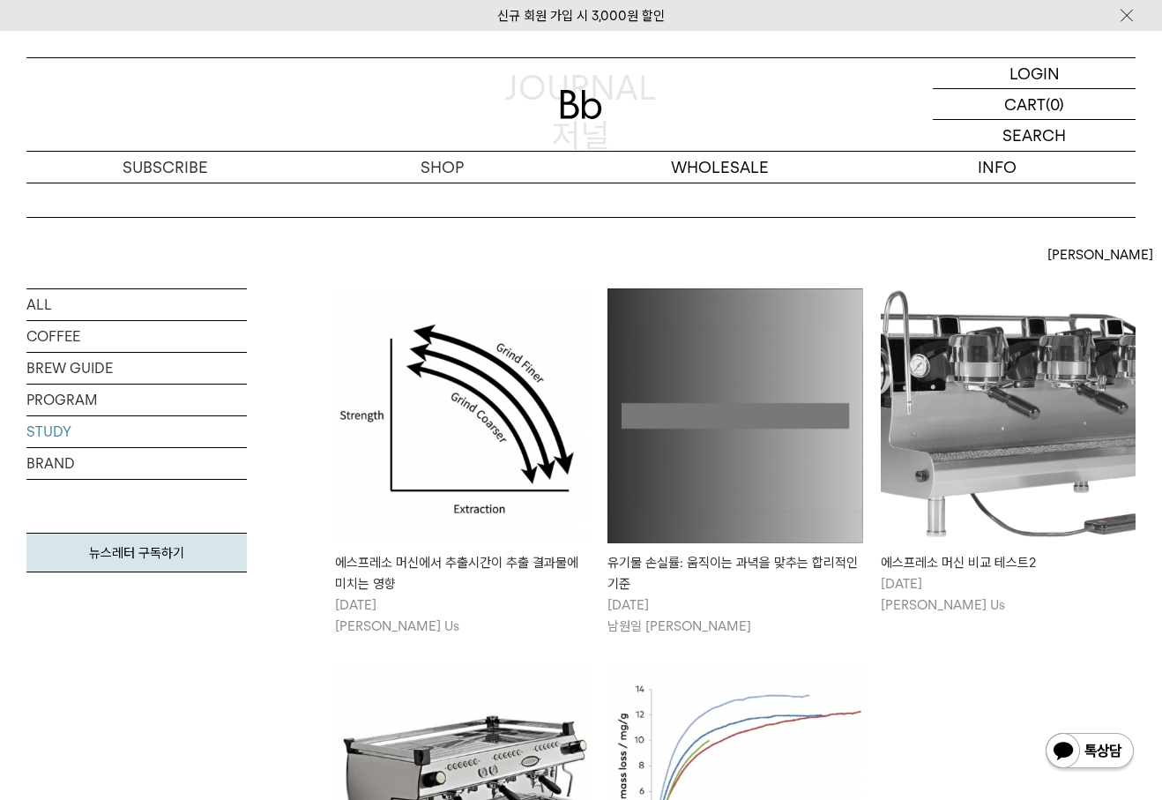
click at [681, 458] on img at bounding box center [734, 415] width 255 height 255
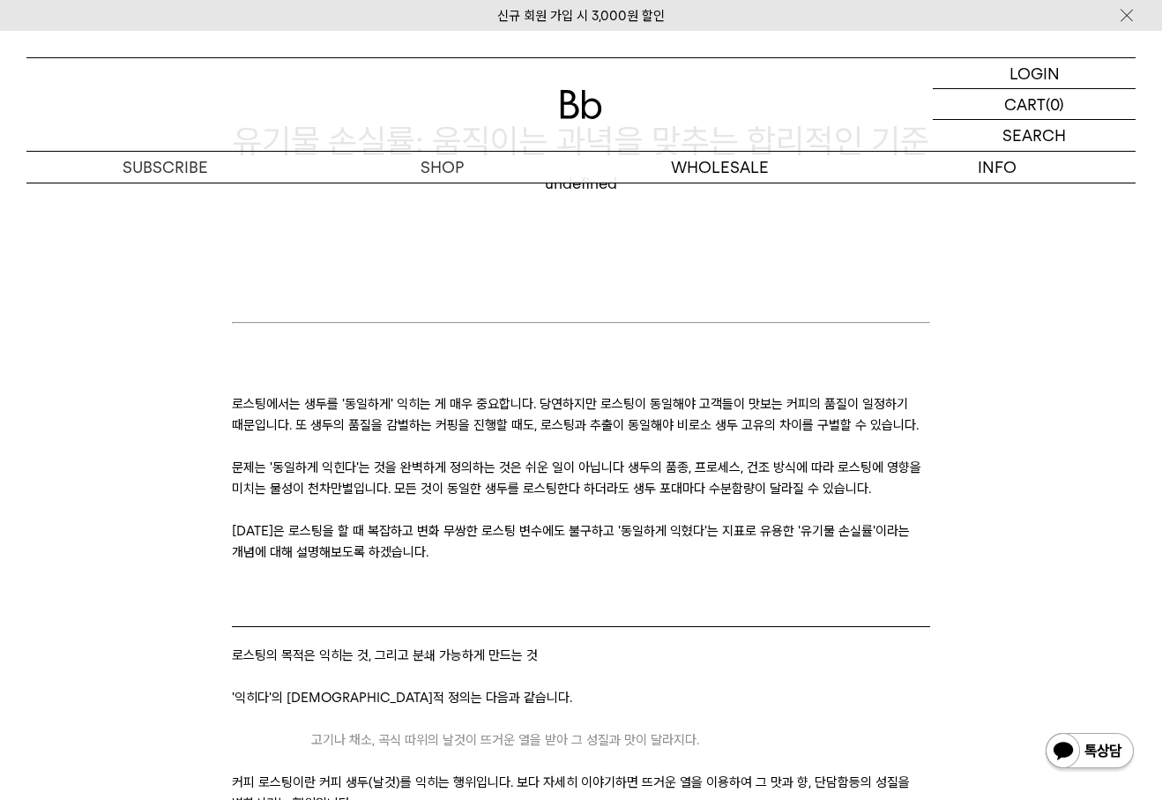
scroll to position [176, 0]
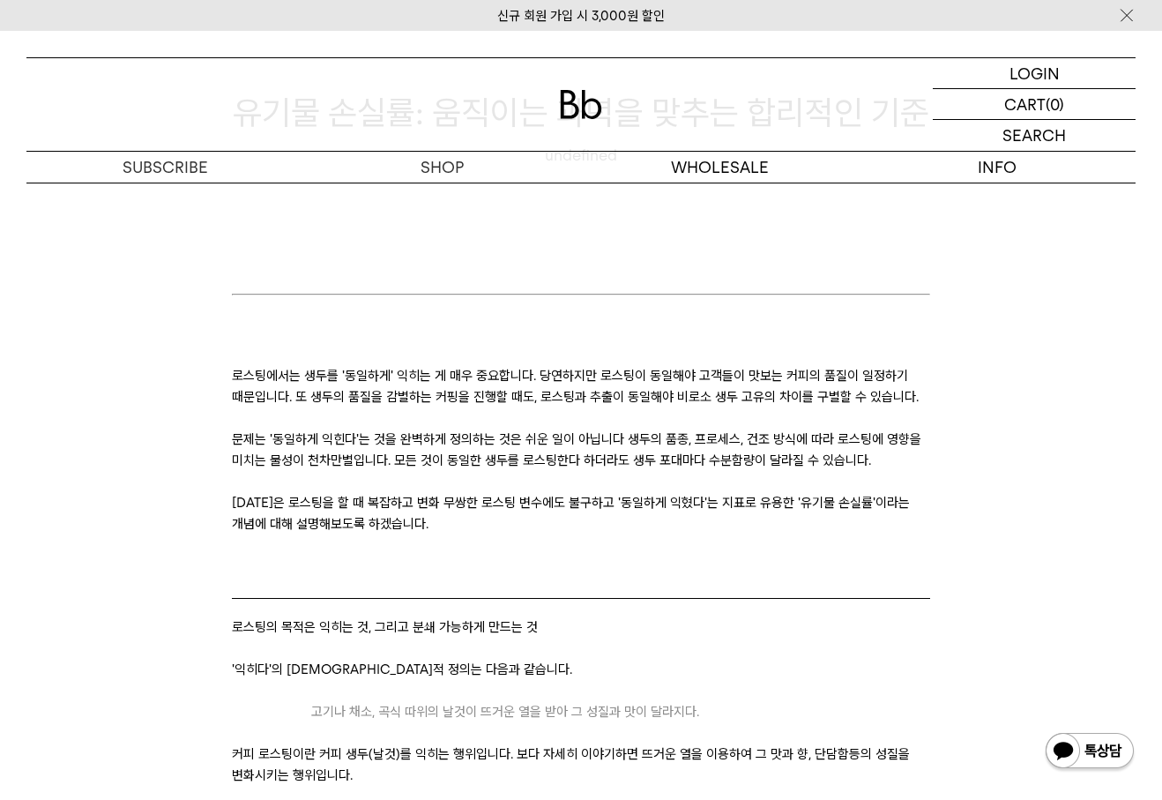
click at [513, 448] on p "문제는 '동일하게 익힌다'는 것을 완벽하게 정의하는 것은 쉬운 일이 아닙니다 생두의 품종, 프로세스, 건조 방식에 따라 로스팅에 영향을 미치는…" at bounding box center [581, 449] width 698 height 42
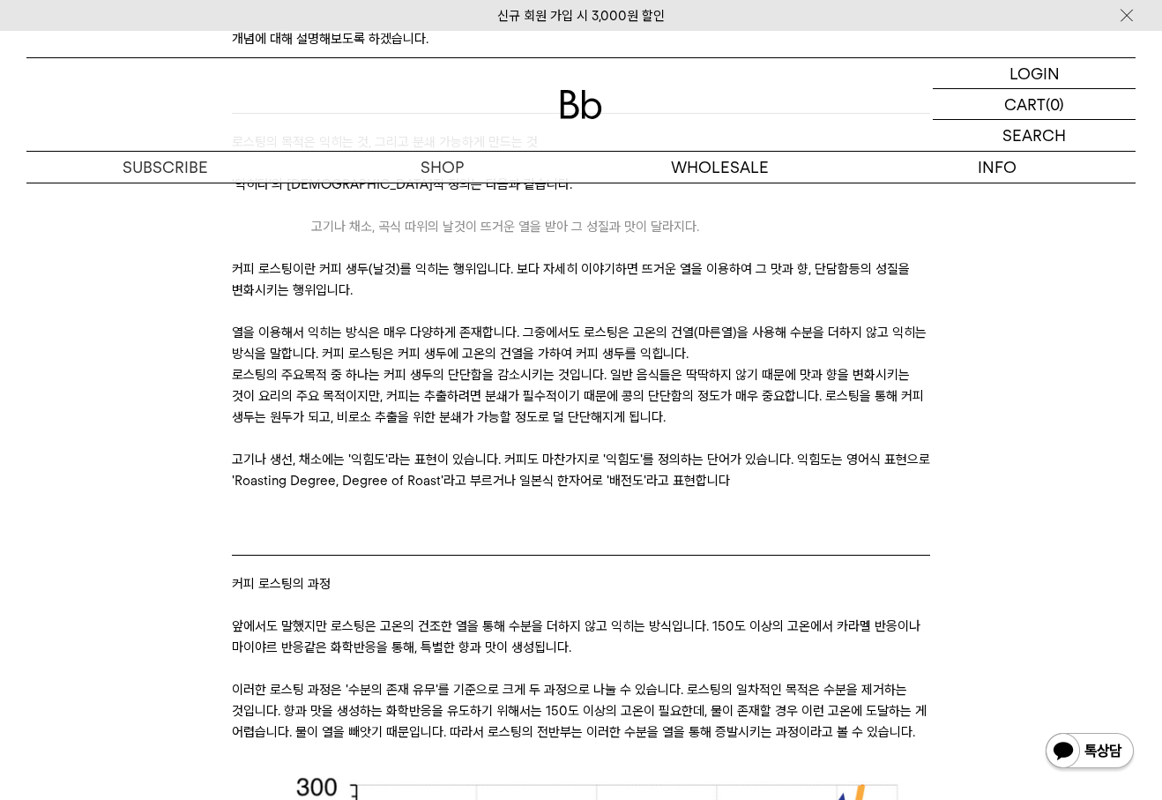
scroll to position [676, 0]
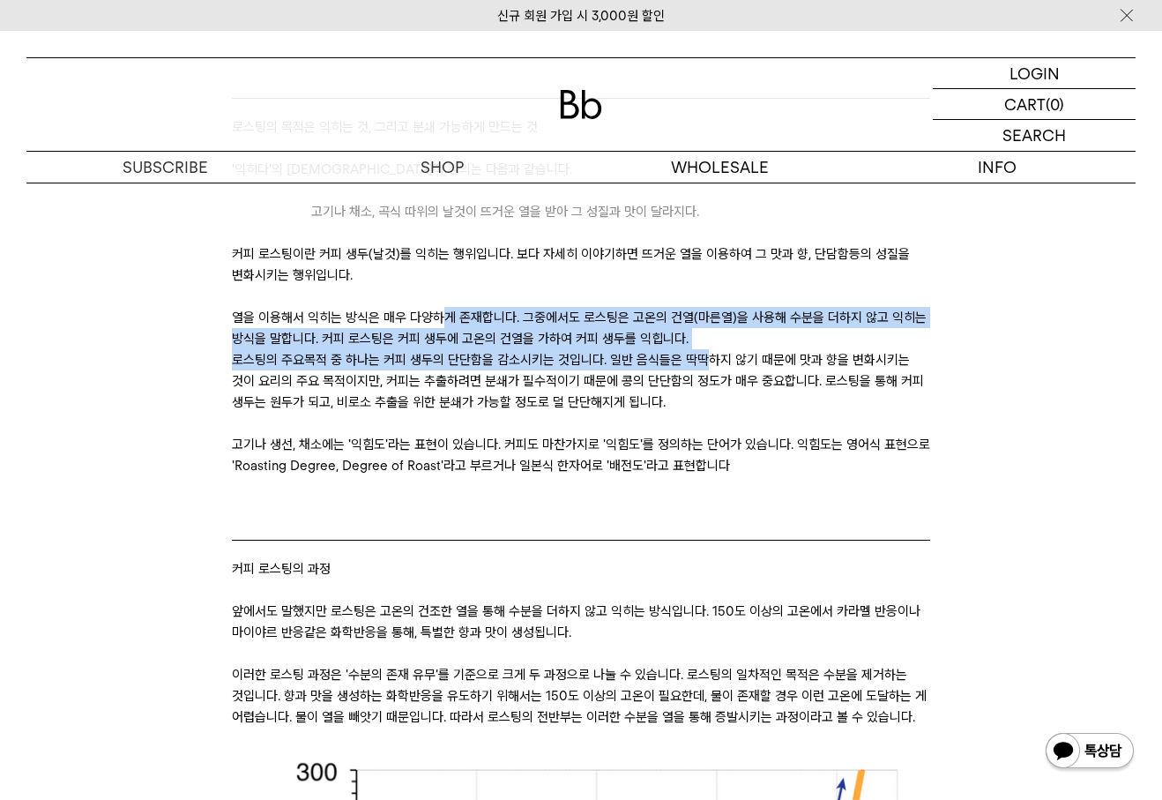
drag, startPoint x: 436, startPoint y: 325, endPoint x: 778, endPoint y: 370, distance: 345.0
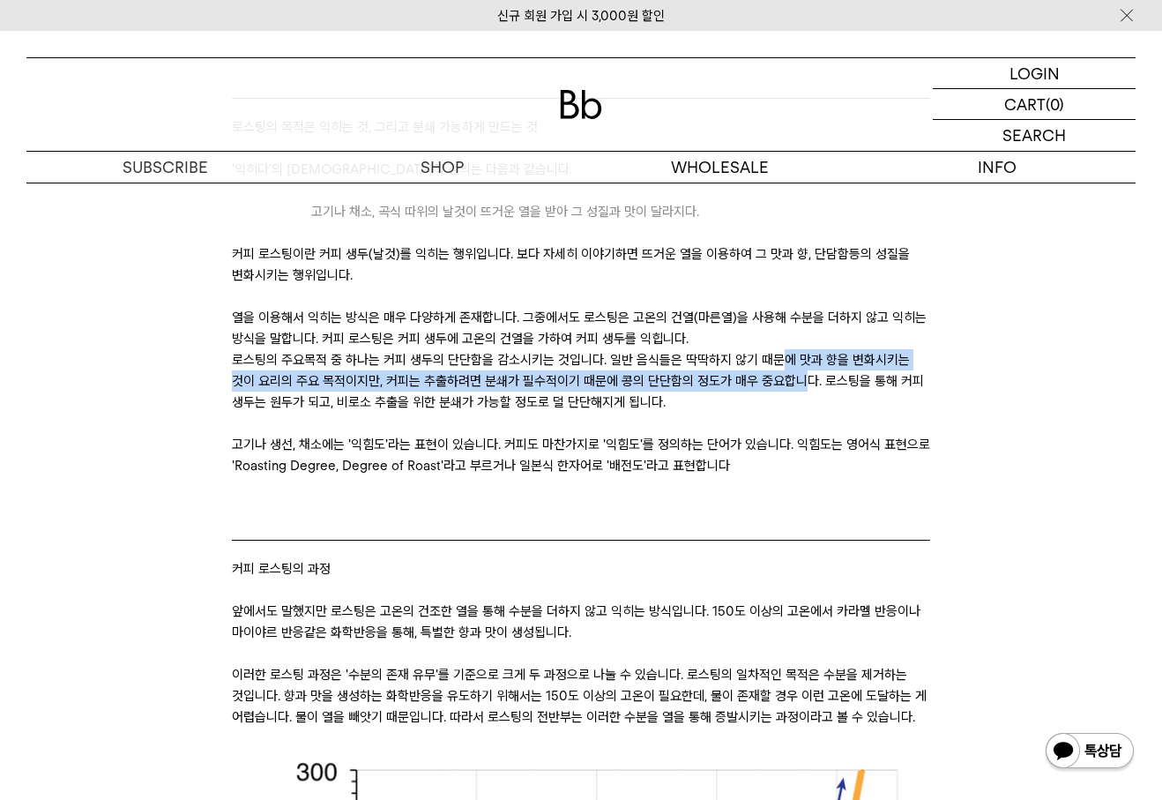
click at [780, 370] on p "로스팅의 주요목적 중 하나는 커피 생두의 단단함을 감소시키는 것입니다. 일반 음식들은 딱딱하지 않기 때문에 맛과 향을 변화시키는 것이 요리의 …" at bounding box center [581, 380] width 698 height 63
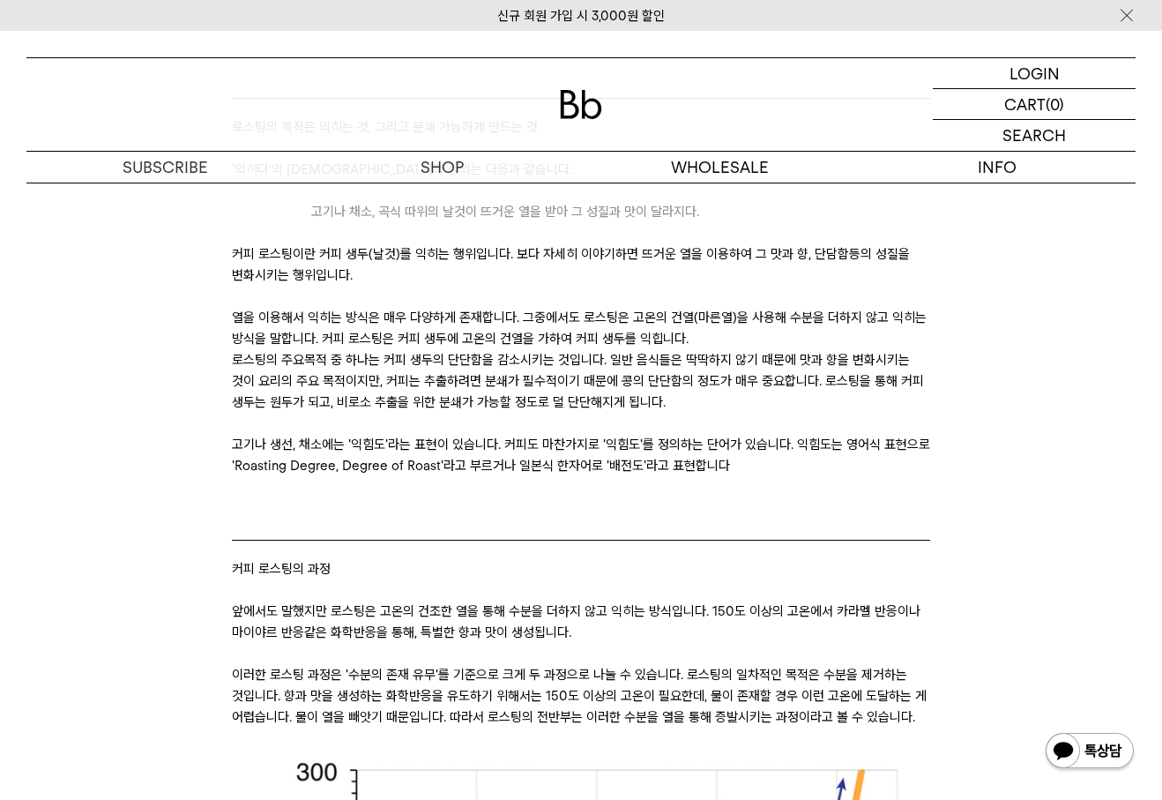
click at [850, 412] on p "로스팅의 주요목적 중 하나는 커피 생두의 단단함을 감소시키는 것입니다. 일반 음식들은 딱딱하지 않기 때문에 맛과 향을 변화시키는 것이 요리의 …" at bounding box center [581, 380] width 698 height 63
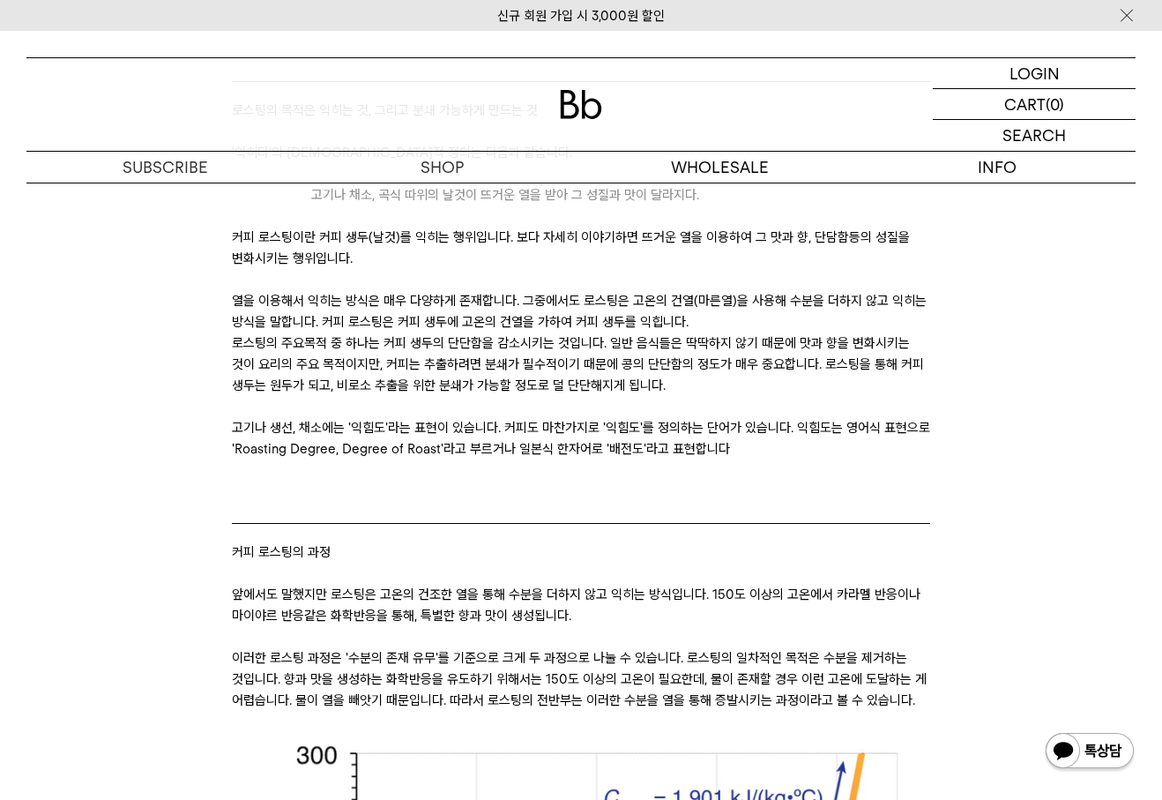
scroll to position [705, 0]
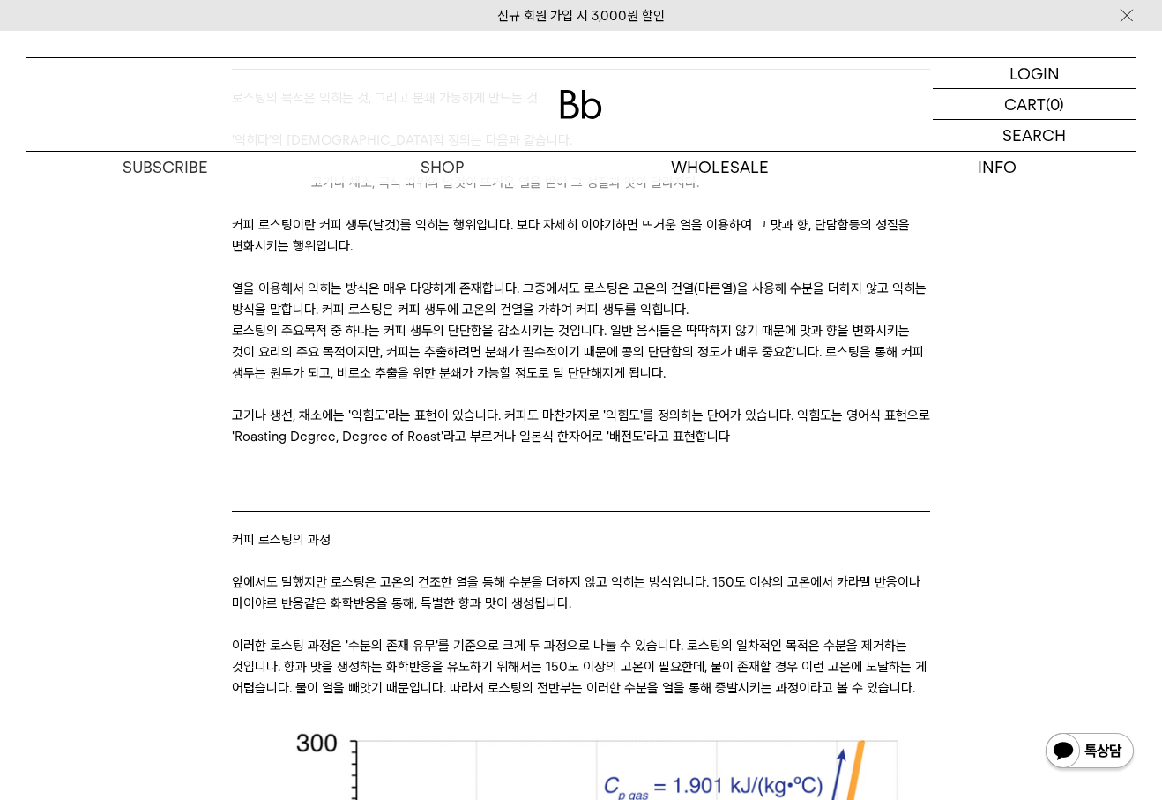
click at [833, 423] on p "고기나 생선, 채소에는 '익힘도'라는 표현이 있습니다. 커피도 마찬가지로 '익힘도'를 정의하는 단어가 있습니다. 익힘도는 영어식 표현으로 'R…" at bounding box center [581, 426] width 698 height 42
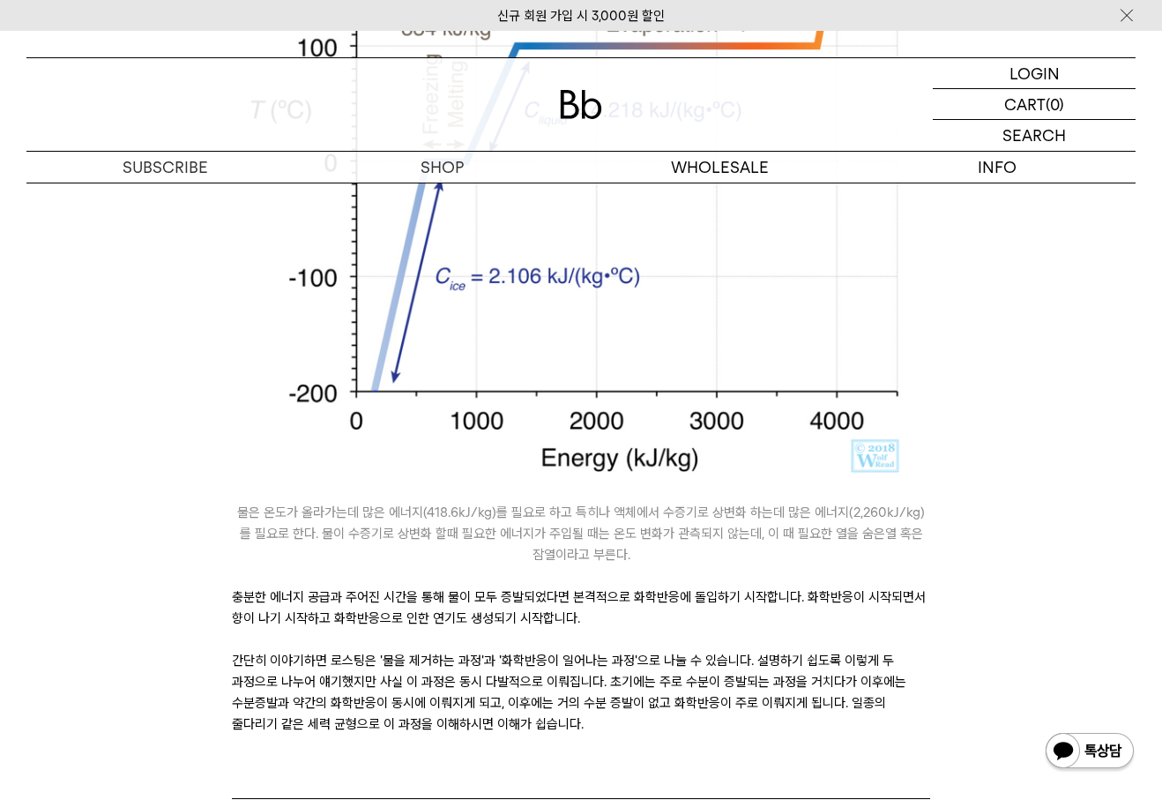
scroll to position [1646, 0]
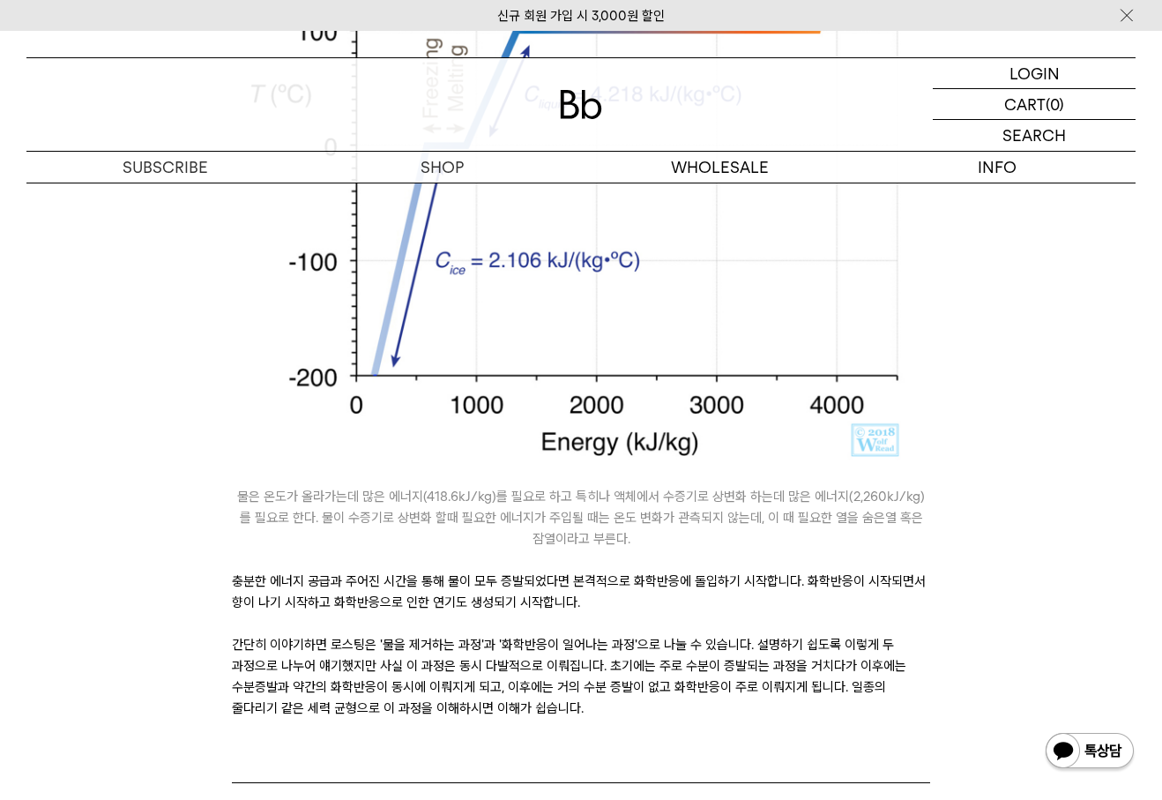
click at [720, 592] on p "충분한 에너지 공급과 주어진 시간을 통해 물이 모두 증발되었다면 본격적으로 화학반응에 돌입하기 시작합니다. 화학반응이 시작되면서 향이 나기 시…" at bounding box center [581, 591] width 698 height 42
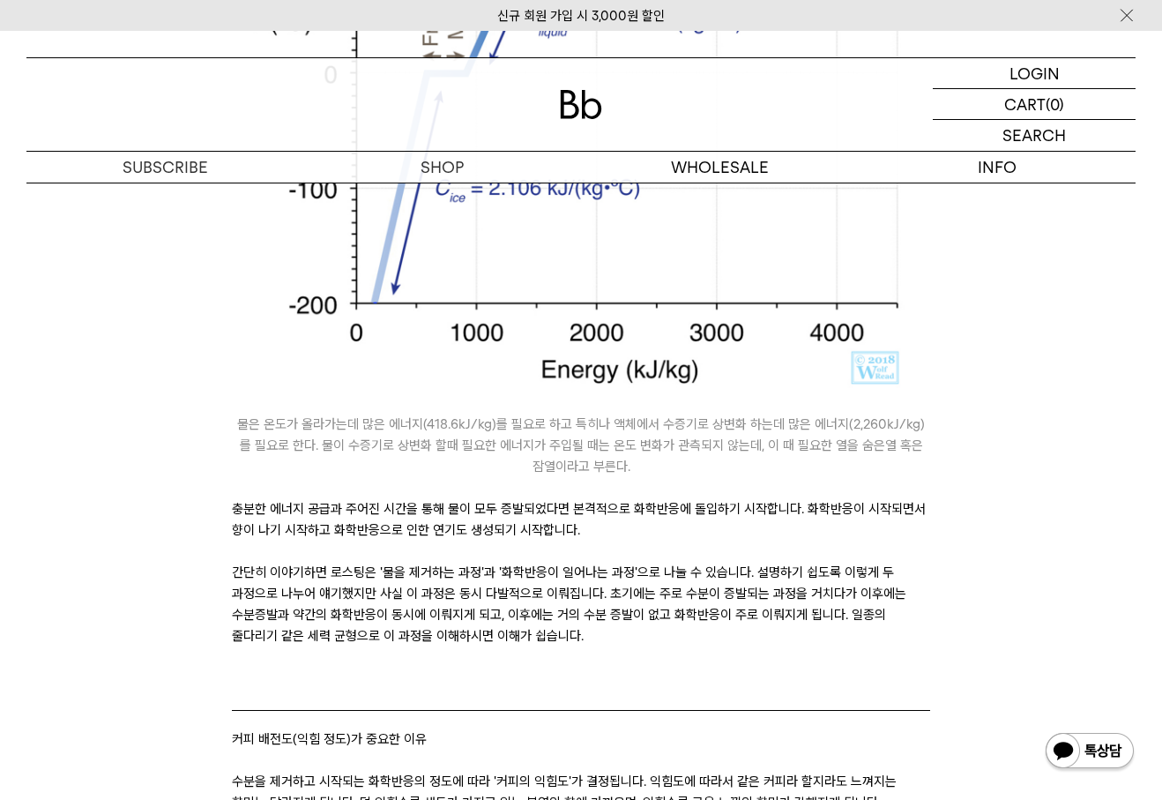
scroll to position [1734, 0]
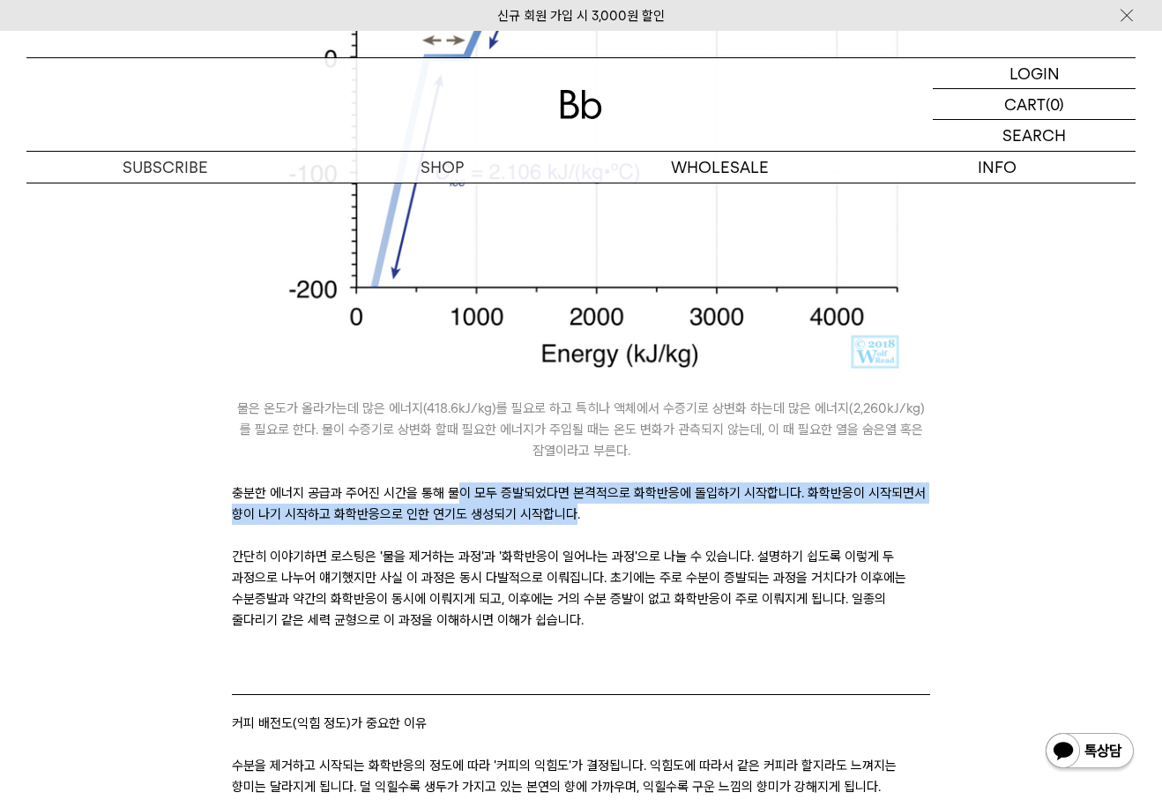
drag, startPoint x: 452, startPoint y: 499, endPoint x: 625, endPoint y: 530, distance: 175.5
click at [574, 517] on p "충분한 에너지 공급과 주어진 시간을 통해 물이 모두 증발되었다면 본격적으로 화학반응에 돌입하기 시작합니다. 화학반응이 시작되면서 향이 나기 시…" at bounding box center [581, 503] width 698 height 42
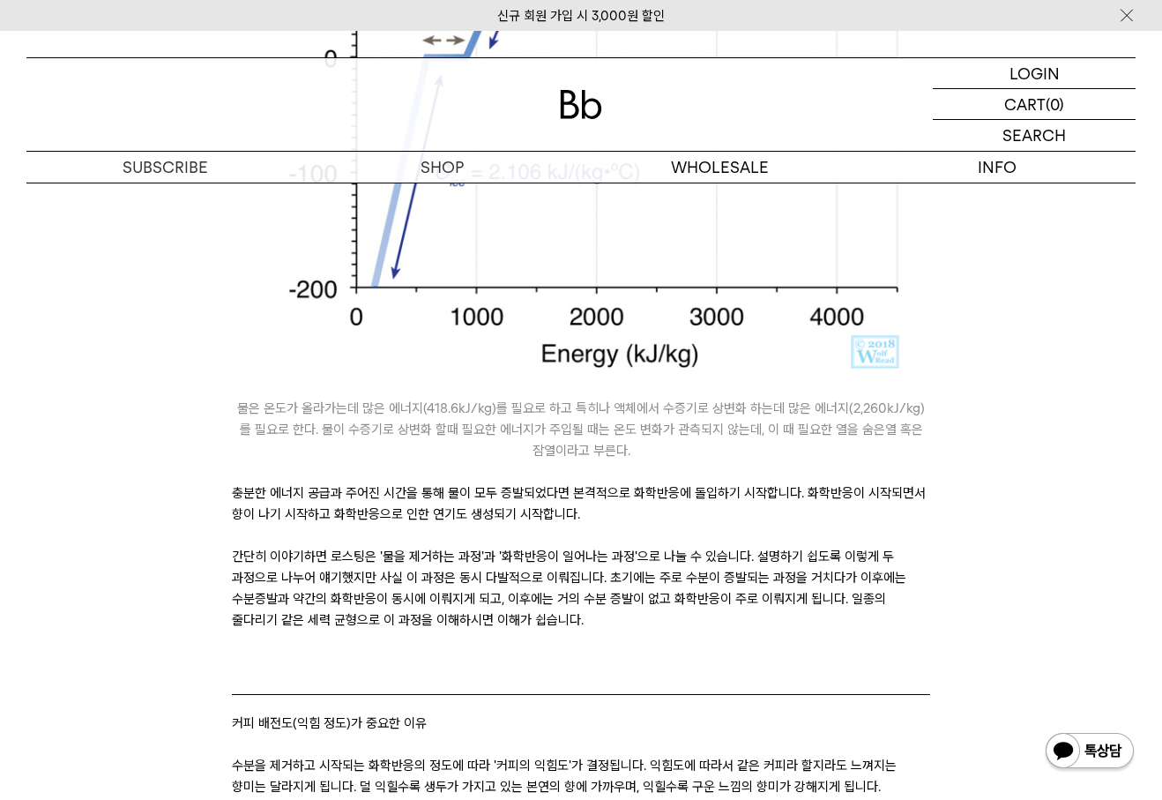
click at [702, 556] on p "간단히 이야기하면 로스팅은 '물을 제거하는 과정'과 '화학반응이 일어나는 과정'으로 나눌 수 있습니다. 설명하기 쉽도록 이렇게 두 과정으로 나…" at bounding box center [581, 588] width 698 height 85
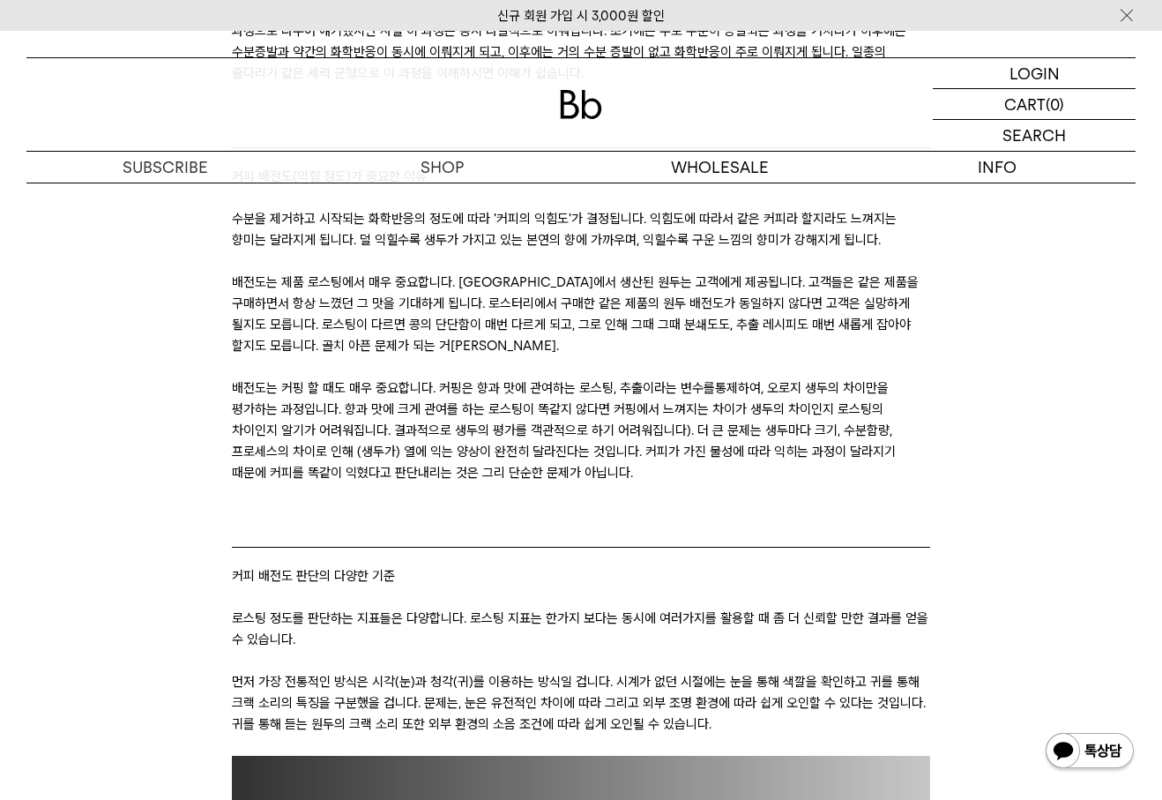
scroll to position [2321, 0]
